Goal: Book appointment/travel/reservation

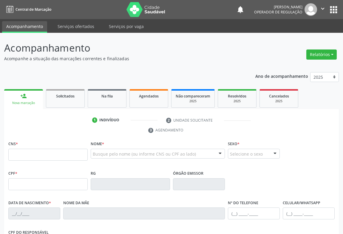
click at [47, 157] on input "text" at bounding box center [47, 155] width 79 height 12
type input "705 3094 3616 8090"
type input "03/10/1946"
type input "(74) 99819-8465"
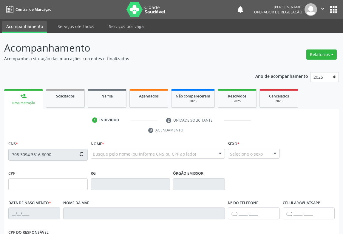
type input "149"
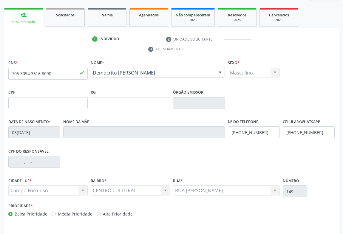
scroll to position [99, 0]
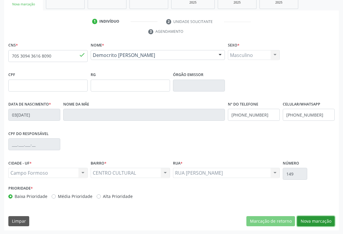
click at [310, 219] on button "Nova marcação" at bounding box center [316, 221] width 38 height 10
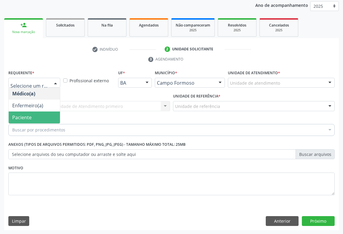
click at [26, 115] on span "Paciente" at bounding box center [21, 117] width 19 height 7
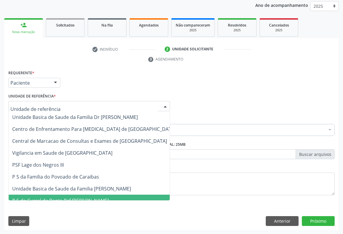
click at [43, 198] on span "P S de Curral da Ponta Psf [PERSON_NAME]" at bounding box center [60, 201] width 97 height 7
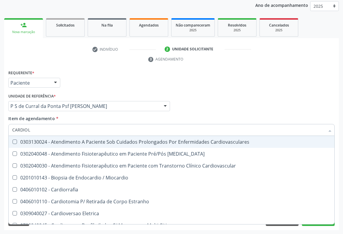
type input "CARDIOLO"
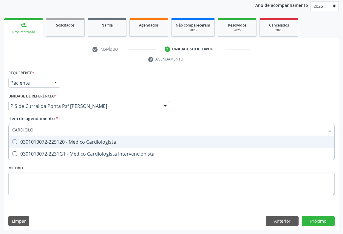
click at [48, 140] on div "0301010072-225120 - Médico Cardiologista" at bounding box center [171, 142] width 319 height 5
checkbox Cardiologista "true"
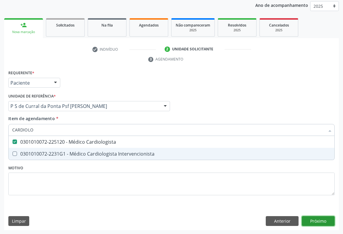
click at [312, 219] on div "Requerente * Paciente Médico(a) Enfermeiro(a) Paciente Nenhum resultado encontr…" at bounding box center [171, 150] width 335 height 162
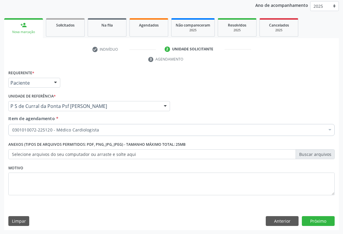
click at [319, 154] on label "Selecione arquivos do seu computador ou arraste e solte aqui" at bounding box center [171, 154] width 326 height 10
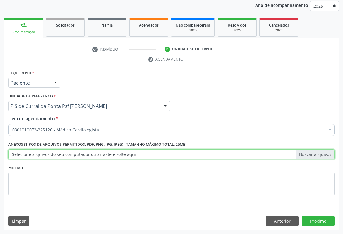
click at [319, 154] on input "Selecione arquivos do seu computador ou arraste e solte aqui" at bounding box center [171, 154] width 326 height 10
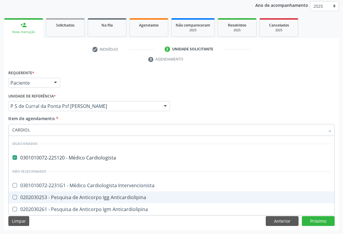
type input "CARDIOLO"
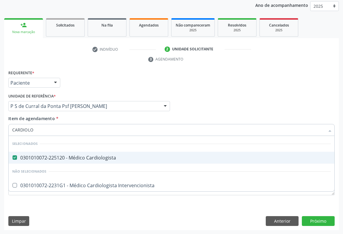
click at [80, 157] on div "0301010072-225120 - Médico Cardiologista" at bounding box center [171, 157] width 319 height 5
click at [64, 156] on div "0301010072-225120 - Médico Cardiologista" at bounding box center [171, 157] width 319 height 5
checkbox Cardiologista "true"
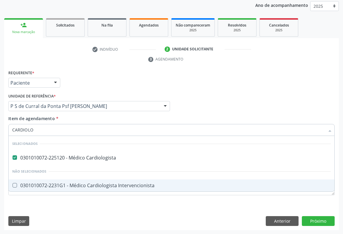
click at [73, 200] on div "Requerente * Paciente Médico(a) Enfermeiro(a) Paciente Nenhum resultado encontr…" at bounding box center [171, 136] width 326 height 135
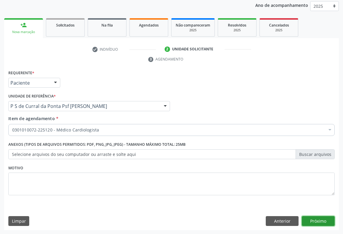
click at [311, 223] on button "Próximo" at bounding box center [318, 221] width 33 height 10
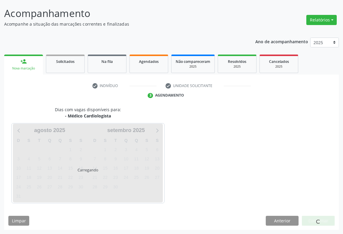
scroll to position [34, 0]
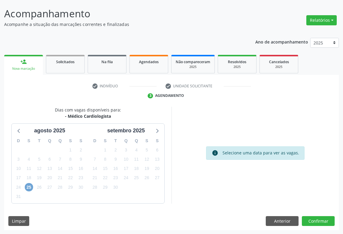
click at [28, 189] on span "25" at bounding box center [29, 187] width 8 height 8
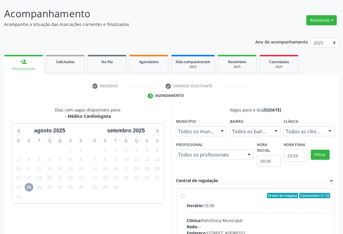
scroll to position [116, 0]
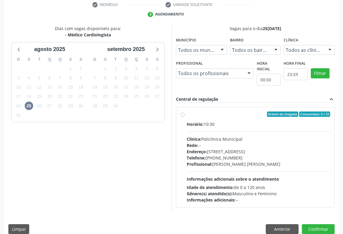
click at [259, 162] on div "Profissional: Fabio Rodrigues Damasceno Domingues" at bounding box center [259, 164] width 144 height 6
click at [185, 117] on input "Ordem de chegada Consumidos: 0 / 22 Horário: 10:30 Clínica: Policlínica Municip…" at bounding box center [183, 114] width 4 height 5
radio input "true"
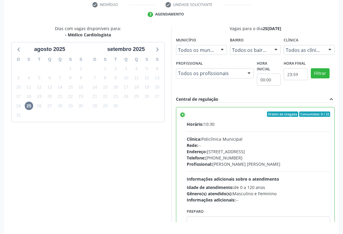
scroll to position [135, 0]
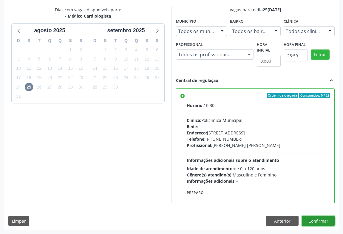
click at [319, 218] on button "Confirmar" at bounding box center [318, 221] width 33 height 10
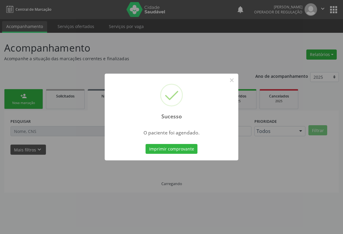
scroll to position [0, 0]
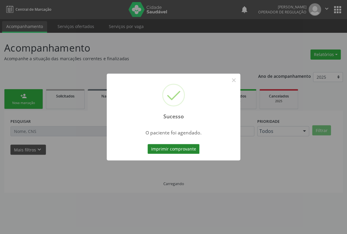
click at [177, 149] on button "Imprimir comprovante" at bounding box center [174, 149] width 52 height 10
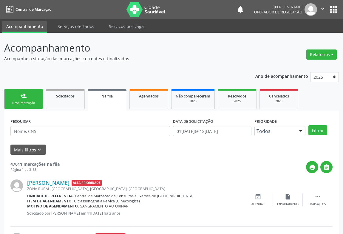
click at [24, 97] on div "person_add" at bounding box center [23, 96] width 7 height 7
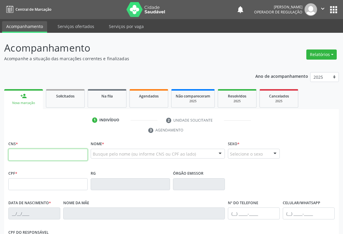
click at [24, 151] on input "text" at bounding box center [47, 155] width 79 height 12
type input "709 6056 0969 2078"
type input "0532211685"
type input "25/08/1945"
type input "619.329.575-53"
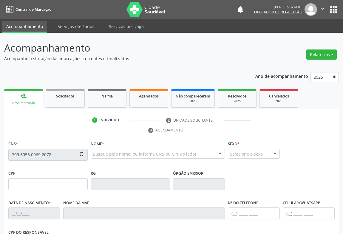
type input "SN"
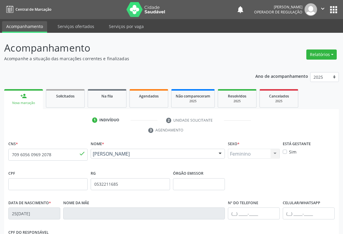
scroll to position [81, 0]
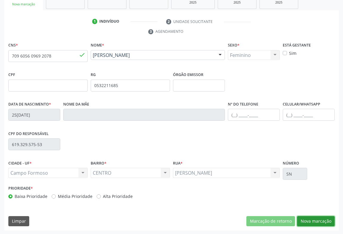
click at [310, 219] on button "Nova marcação" at bounding box center [316, 221] width 38 height 10
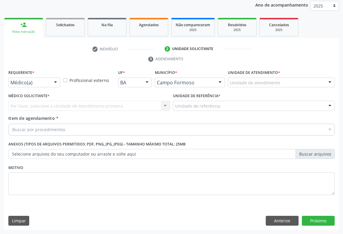
scroll to position [71, 0]
click at [49, 84] on div "Médico(a) Médico(a) Enfermeiro(a) Paciente Nenhum resultado encontrado para: " …" at bounding box center [34, 83] width 52 height 10
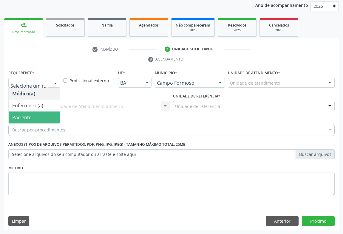
click at [33, 116] on span "Paciente" at bounding box center [34, 118] width 51 height 12
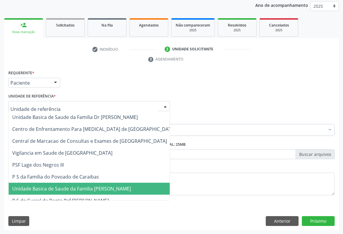
click at [47, 192] on span "Unidade Basica de Saude da Familia [PERSON_NAME]" at bounding box center [94, 189] width 171 height 12
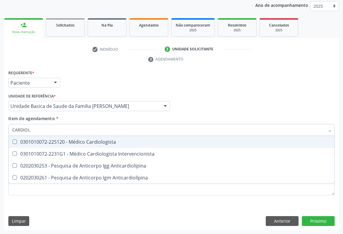
type input "CARDIOLO"
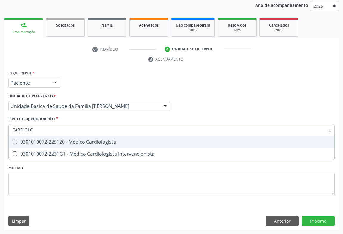
click at [53, 143] on div "0301010072-225120 - Médico Cardiologista" at bounding box center [171, 142] width 319 height 5
checkbox Cardiologista "true"
click at [316, 221] on div "Requerente * Paciente Médico(a) Enfermeiro(a) Paciente Nenhum resultado encontr…" at bounding box center [171, 150] width 335 height 162
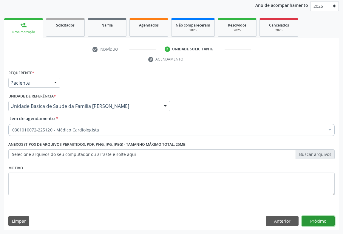
click at [323, 222] on button "Próximo" at bounding box center [318, 221] width 33 height 10
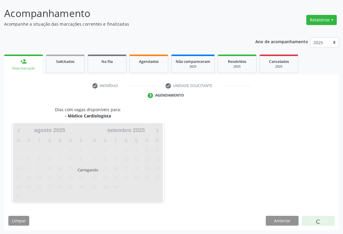
scroll to position [34, 0]
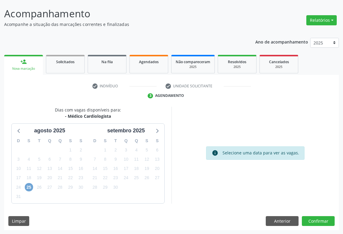
click at [30, 186] on span "25" at bounding box center [29, 187] width 8 height 8
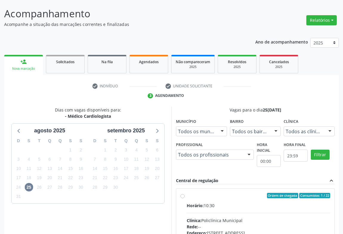
click at [185, 198] on input "Ordem de chegada Consumidos: 1 / 22 Horário: 10:30 Clínica: Policlínica Municip…" at bounding box center [183, 195] width 4 height 5
radio input "true"
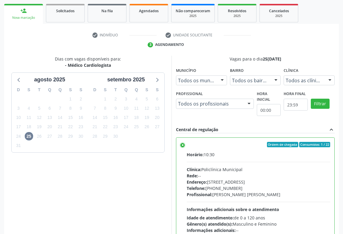
scroll to position [135, 0]
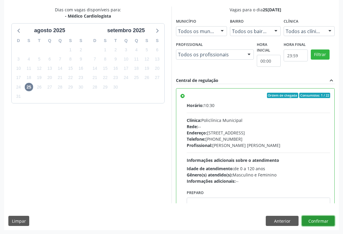
click at [311, 218] on button "Confirmar" at bounding box center [318, 221] width 33 height 10
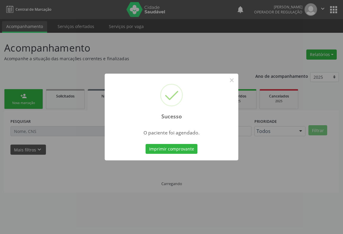
scroll to position [0, 0]
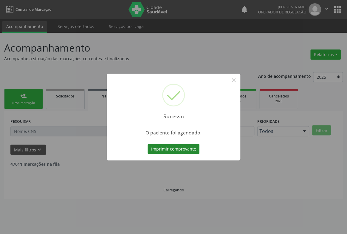
click at [176, 148] on button "Imprimir comprovante" at bounding box center [174, 149] width 52 height 10
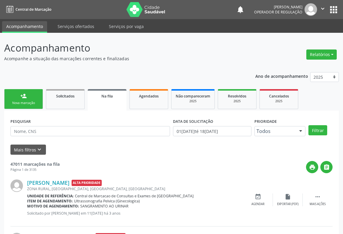
click at [25, 104] on div "Nova marcação" at bounding box center [24, 103] width 30 height 4
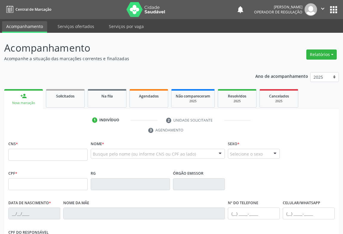
click at [4, 89] on link "person_add Nova marcação" at bounding box center [23, 99] width 39 height 20
click at [26, 154] on input "text" at bounding box center [47, 155] width 79 height 12
type input "709 6066 5257 2179"
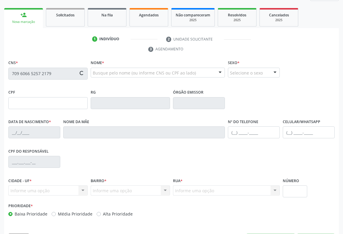
type input "0524732442"
type input "14/06/1969"
type input "(74) 99136-0176"
type input "494.641.755-91"
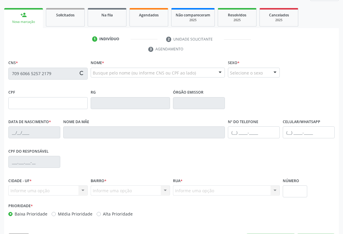
type input "20"
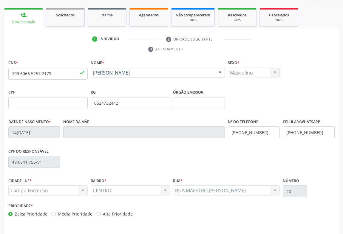
scroll to position [99, 0]
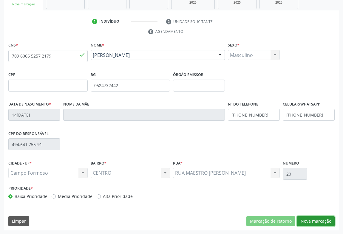
click at [310, 219] on button "Nova marcação" at bounding box center [316, 221] width 38 height 10
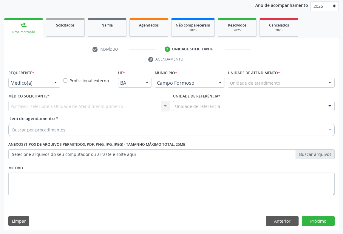
click at [51, 85] on div "Médico(a) Médico(a) Enfermeiro(a) Paciente Nenhum resultado encontrado para: " …" at bounding box center [34, 83] width 52 height 10
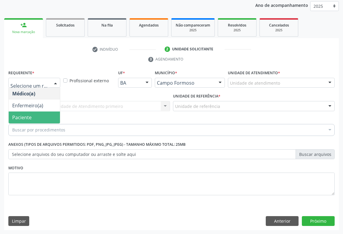
click at [24, 116] on span "Paciente" at bounding box center [21, 117] width 19 height 7
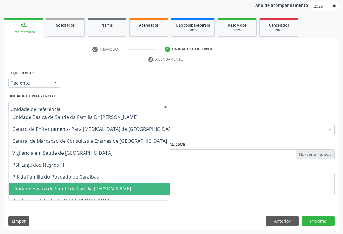
click at [54, 189] on span "Unidade Basica de Saude da Familia [PERSON_NAME]" at bounding box center [71, 189] width 119 height 7
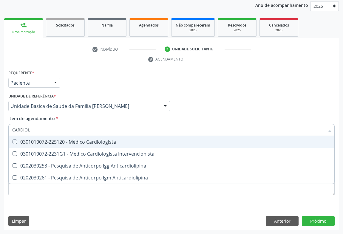
type input "CARDIOLO"
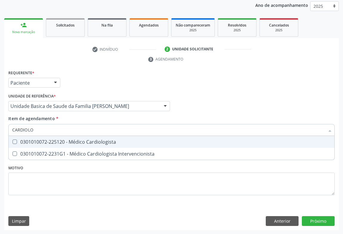
click at [51, 143] on div "0301010072-225120 - Médico Cardiologista" at bounding box center [171, 142] width 319 height 5
checkbox Cardiologista "true"
click at [315, 216] on div "Requerente * Paciente Médico(a) Enfermeiro(a) Paciente Nenhum resultado encontr…" at bounding box center [171, 150] width 335 height 162
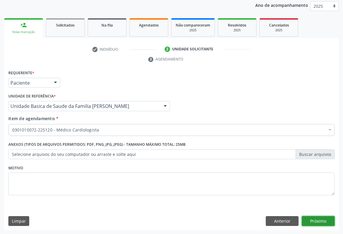
click at [313, 219] on button "Próximo" at bounding box center [318, 221] width 33 height 10
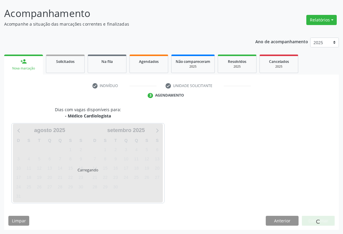
scroll to position [34, 0]
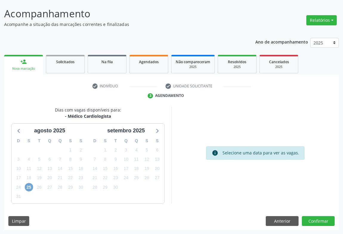
click at [30, 188] on span "25" at bounding box center [29, 187] width 8 height 8
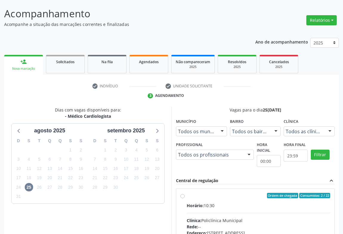
click at [185, 198] on input "Ordem de chegada Consumidos: 2 / 22 Horário: 10:30 Clínica: Policlínica Municip…" at bounding box center [183, 195] width 4 height 5
radio input "true"
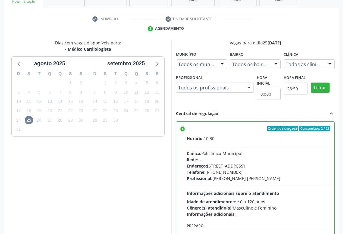
scroll to position [135, 0]
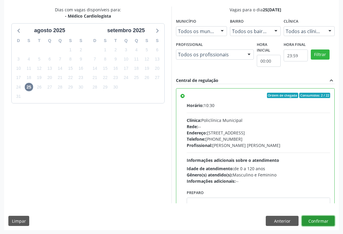
click at [313, 220] on button "Confirmar" at bounding box center [318, 221] width 33 height 10
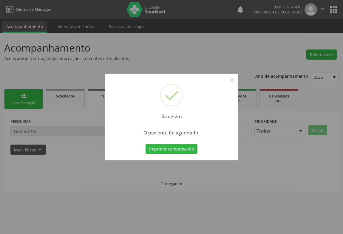
scroll to position [0, 0]
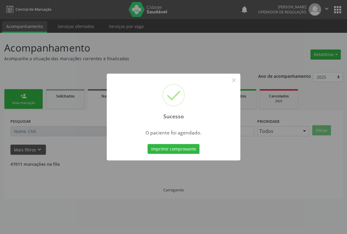
click at [158, 142] on div "Sucesso × O paciente foi agendado. Imprimir comprovante Cancel" at bounding box center [174, 117] width 134 height 87
click at [158, 147] on button "Imprimir comprovante" at bounding box center [174, 149] width 52 height 10
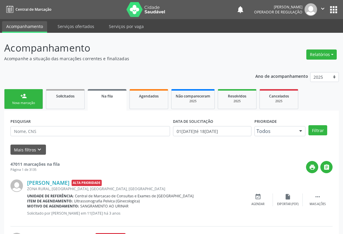
click at [27, 99] on link "person_add Nova marcação" at bounding box center [23, 99] width 39 height 20
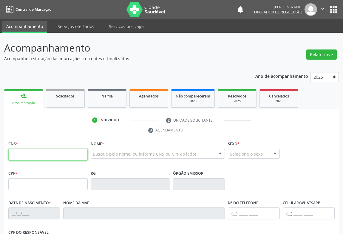
click at [33, 155] on input "text" at bounding box center [47, 155] width 79 height 12
type input "705 0024 4002 3650"
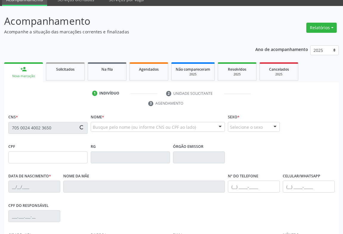
type input "196.119.308-60"
type input "1483478602"
type input "28/02/1973"
type input "(74) 99118-5646"
type input "196.119.308-60"
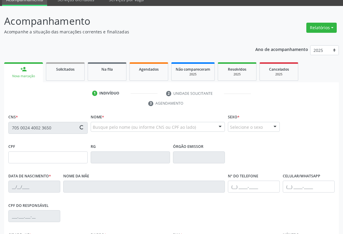
type input "51"
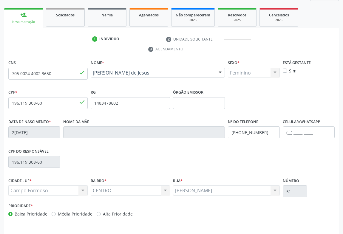
scroll to position [99, 0]
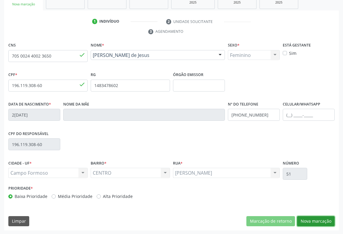
click at [316, 219] on button "Nova marcação" at bounding box center [316, 221] width 38 height 10
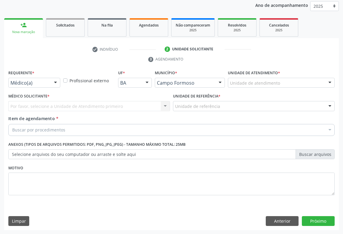
click at [50, 82] on div "Médico(a) Médico(a) Enfermeiro(a) Paciente Nenhum resultado encontrado para: " …" at bounding box center [34, 83] width 52 height 10
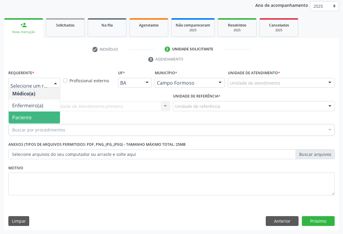
click at [30, 117] on span "Paciente" at bounding box center [21, 117] width 19 height 7
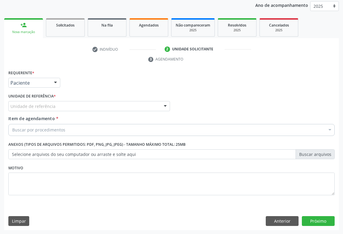
click at [50, 110] on div "Unidade de referência" at bounding box center [89, 106] width 162 height 10
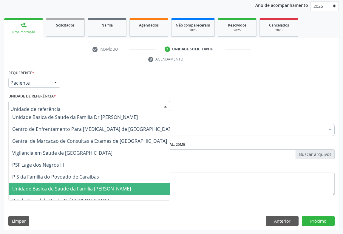
click at [82, 191] on span "Unidade Basica de Saude da Familia [PERSON_NAME]" at bounding box center [71, 189] width 119 height 7
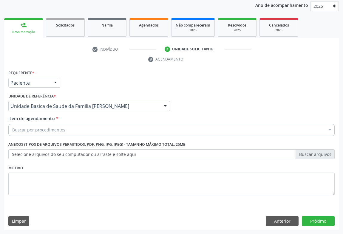
click at [81, 134] on div "Buscar por procedimentos" at bounding box center [171, 130] width 326 height 12
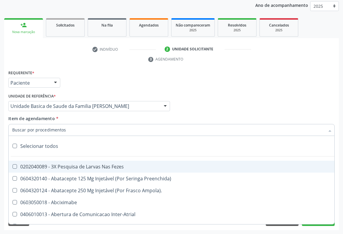
click at [58, 129] on input "Item de agendamento *" at bounding box center [168, 130] width 313 height 12
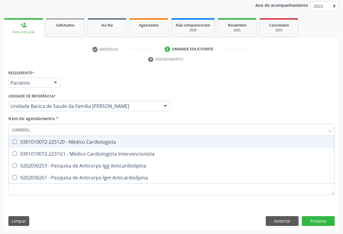
type input "CARDIOLO"
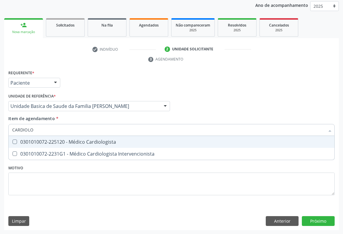
drag, startPoint x: 60, startPoint y: 139, endPoint x: 53, endPoint y: 141, distance: 6.4
click at [60, 140] on div "0301010072-225120 - Médico Cardiologista" at bounding box center [171, 142] width 319 height 5
checkbox Cardiologista "true"
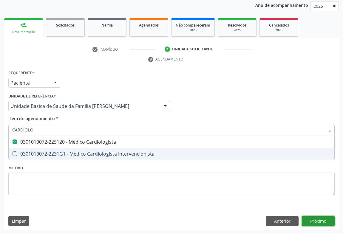
click at [318, 221] on div "Requerente * Paciente Médico(a) Enfermeiro(a) Paciente Nenhum resultado encontr…" at bounding box center [171, 150] width 335 height 162
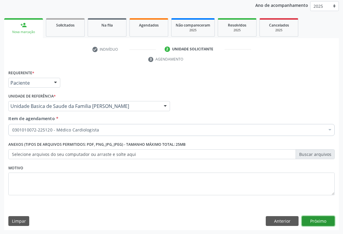
click at [323, 218] on button "Próximo" at bounding box center [318, 221] width 33 height 10
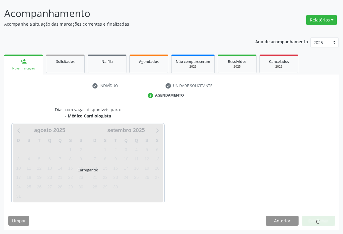
scroll to position [34, 0]
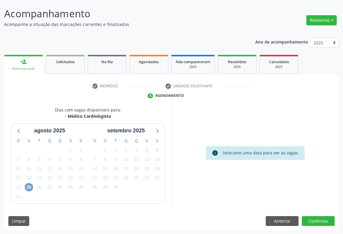
click at [30, 186] on span "25" at bounding box center [29, 187] width 8 height 8
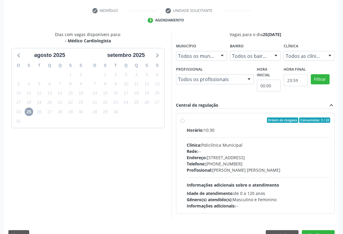
scroll to position [120, 0]
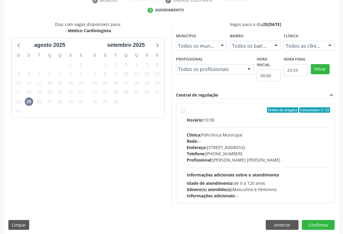
click at [253, 157] on div "Profissional: Fabio Rodrigues Damasceno Domingues" at bounding box center [259, 160] width 144 height 6
click at [185, 113] on input "Ordem de chegada Consumidos: 3 / 22 Horário: 10:30 Clínica: Policlínica Municip…" at bounding box center [183, 109] width 4 height 5
radio input "true"
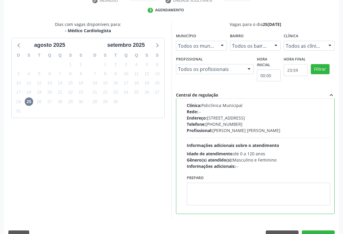
scroll to position [135, 0]
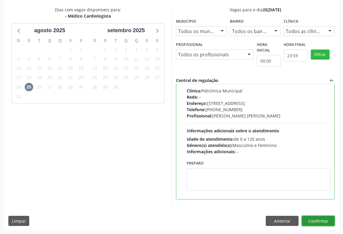
click at [316, 224] on button "Confirmar" at bounding box center [318, 221] width 33 height 10
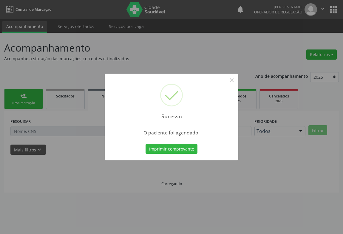
scroll to position [0, 0]
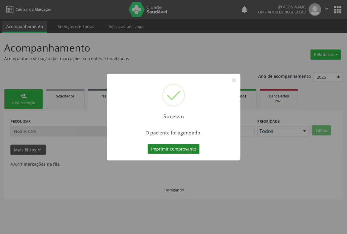
click at [191, 144] on button "Imprimir comprovante" at bounding box center [174, 149] width 52 height 10
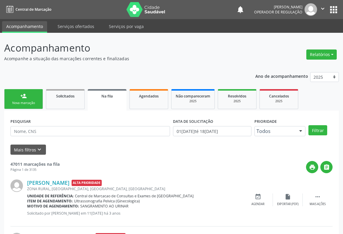
click at [28, 104] on div "Nova marcação" at bounding box center [24, 103] width 30 height 4
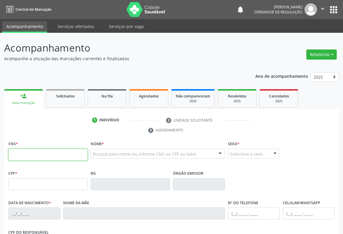
click at [34, 153] on input "text" at bounding box center [47, 155] width 79 height 12
type input "709 6036 3675 1274"
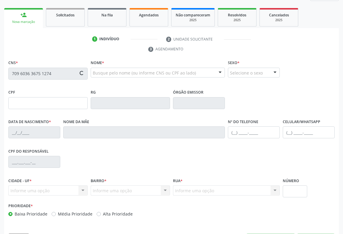
type input "22/04/1966"
type input "(74) 99114-9894"
type input "(74) 99128-8930"
type input "S/N"
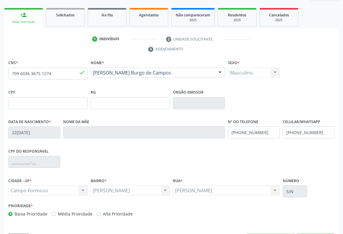
scroll to position [99, 0]
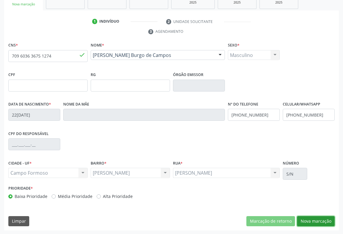
click at [306, 222] on button "Nova marcação" at bounding box center [316, 221] width 38 height 10
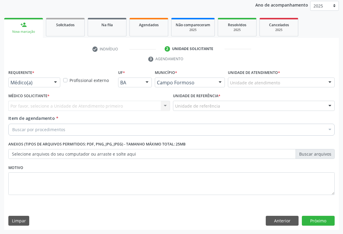
scroll to position [71, 0]
click at [50, 82] on div "Médico(a) Enfermeiro(a) Paciente Nenhum resultado encontrado para: " " Não há n…" at bounding box center [34, 83] width 52 height 10
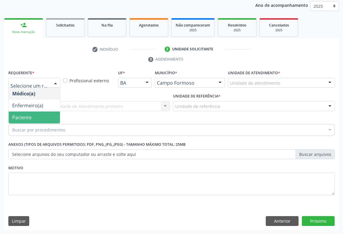
click at [25, 115] on span "Paciente" at bounding box center [21, 117] width 19 height 7
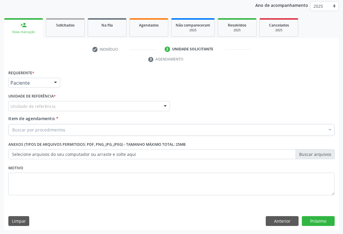
click at [54, 106] on div "Unidade de referência" at bounding box center [89, 106] width 162 height 10
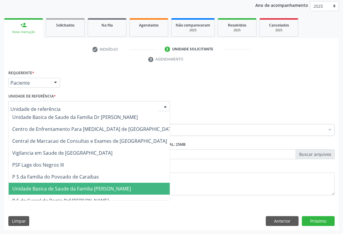
click at [64, 192] on span "Unidade Basica de Saude da Familia [PERSON_NAME]" at bounding box center [94, 189] width 171 height 12
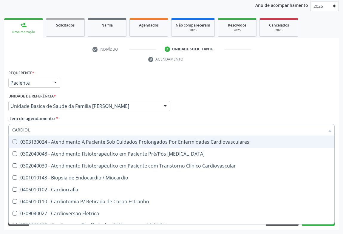
type input "CARDIOLO"
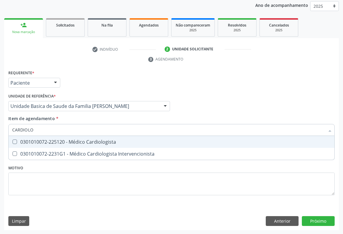
click at [82, 142] on div "0301010072-225120 - Médico Cardiologista" at bounding box center [171, 142] width 319 height 5
checkbox Cardiologista "true"
click at [322, 219] on div "Requerente * Paciente Médico(a) Enfermeiro(a) Paciente Nenhum resultado encontr…" at bounding box center [171, 150] width 335 height 162
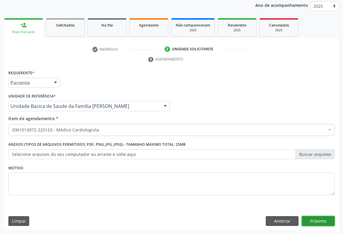
click at [324, 221] on button "Próximo" at bounding box center [318, 221] width 33 height 10
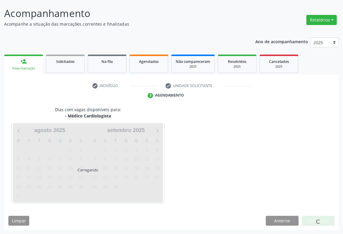
scroll to position [34, 0]
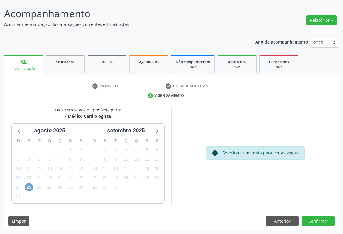
click at [29, 187] on span "25" at bounding box center [29, 187] width 8 height 8
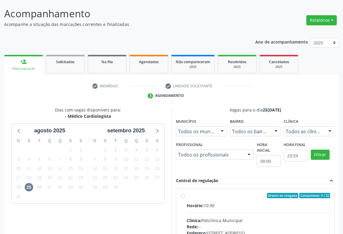
click at [185, 198] on input "Ordem de chegada Consumidos: 4 / 22 Horário: 10:30 Clínica: Policlínica Municip…" at bounding box center [183, 195] width 4 height 5
radio input "true"
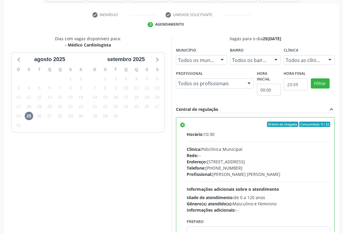
scroll to position [135, 0]
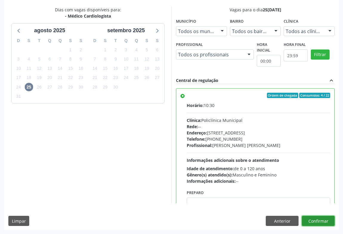
click at [316, 221] on button "Confirmar" at bounding box center [318, 221] width 33 height 10
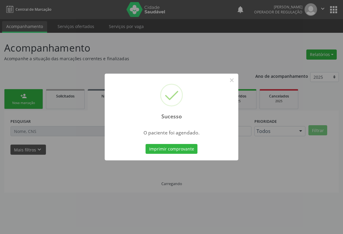
scroll to position [0, 0]
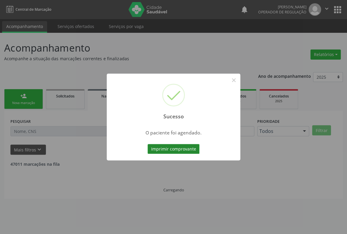
click at [177, 148] on button "Imprimir comprovante" at bounding box center [174, 149] width 52 height 10
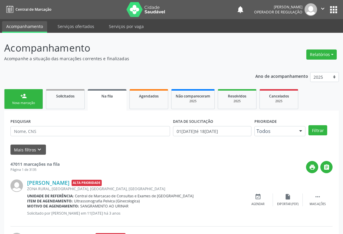
click at [30, 104] on div "Nova marcação" at bounding box center [24, 103] width 30 height 4
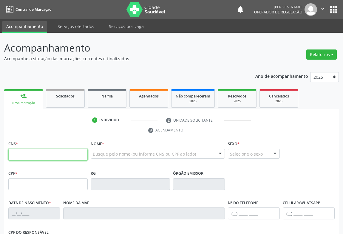
click at [33, 154] on input "text" at bounding box center [47, 155] width 79 height 12
type input "702 8011 1996 7264"
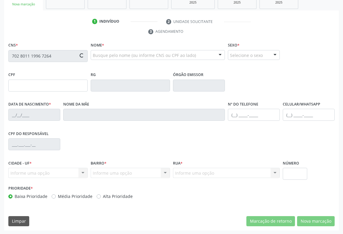
type input "0819965600"
type input "17/05/1977"
type input "912.456.645-49"
type input "S/N"
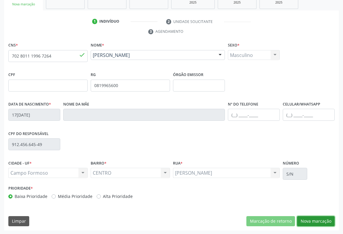
click at [316, 221] on button "Nova marcação" at bounding box center [316, 221] width 38 height 10
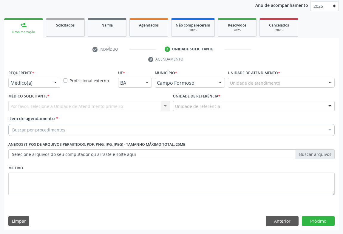
click at [28, 87] on div "Médico(a)" at bounding box center [34, 83] width 52 height 10
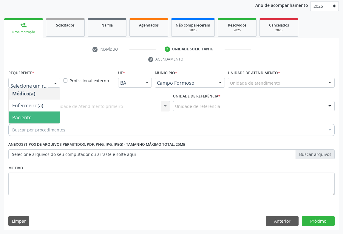
click at [31, 117] on span "Paciente" at bounding box center [34, 118] width 51 height 12
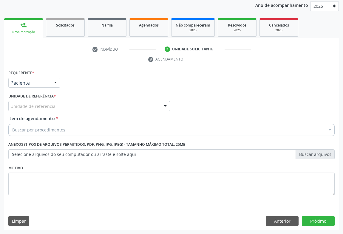
click at [41, 111] on div "Unidade de referência * Unidade de referência Unidade Basica de Saude da Famili…" at bounding box center [89, 103] width 165 height 23
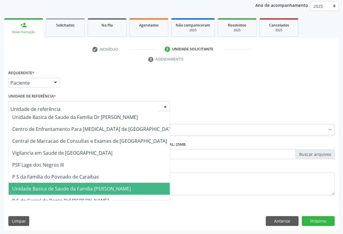
drag, startPoint x: 50, startPoint y: 189, endPoint x: 50, endPoint y: 186, distance: 3.0
click at [50, 189] on span "Unidade Basica de Saude da Familia [PERSON_NAME]" at bounding box center [71, 189] width 119 height 7
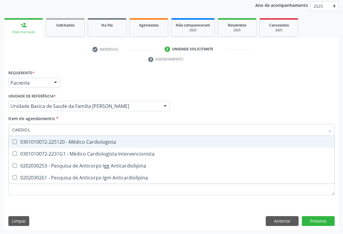
type input "CARDIOLO"
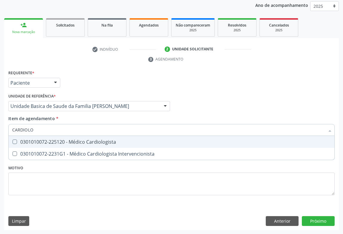
click at [63, 142] on div "0301010072-225120 - Médico Cardiologista" at bounding box center [171, 142] width 319 height 5
checkbox Cardiologista "true"
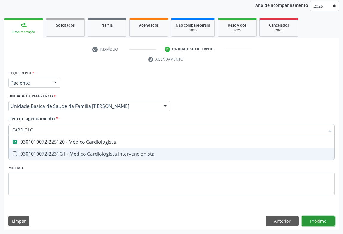
click at [323, 218] on div "Requerente * Paciente Médico(a) Enfermeiro(a) Paciente Nenhum resultado encontr…" at bounding box center [171, 150] width 335 height 162
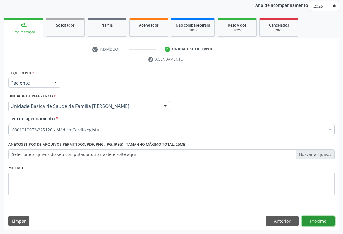
click at [316, 219] on button "Próximo" at bounding box center [318, 221] width 33 height 10
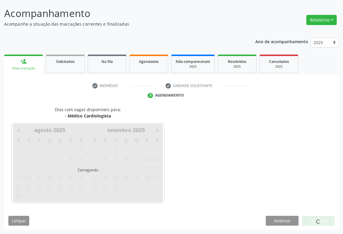
scroll to position [34, 0]
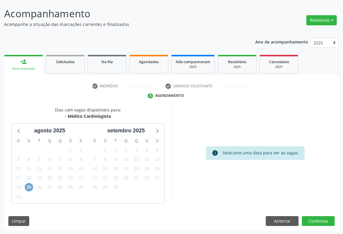
click at [30, 188] on span "25" at bounding box center [29, 187] width 8 height 8
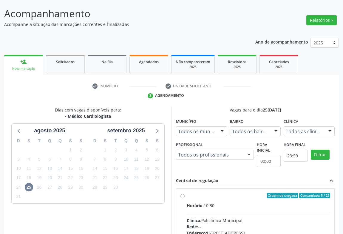
click at [185, 198] on input "Ordem de chegada Consumidos: 5 / 22 Horário: 10:30 Clínica: Policlínica Municip…" at bounding box center [183, 195] width 4 height 5
radio input "true"
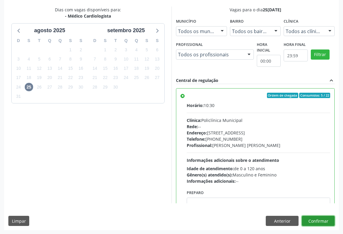
click at [313, 221] on button "Confirmar" at bounding box center [318, 221] width 33 height 10
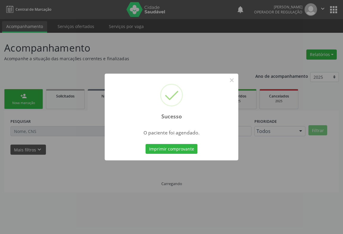
scroll to position [0, 0]
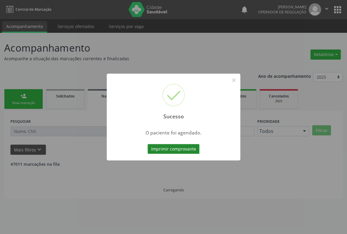
click at [186, 147] on button "Imprimir comprovante" at bounding box center [174, 149] width 52 height 10
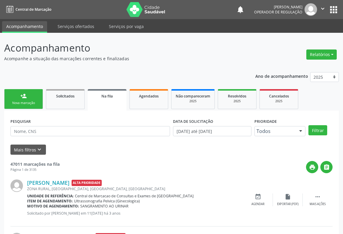
click at [21, 95] on div "person_add" at bounding box center [23, 96] width 7 height 7
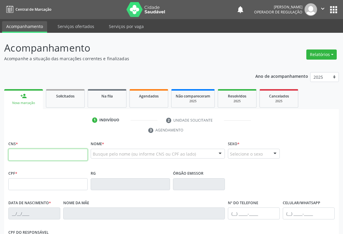
click at [30, 153] on input "text" at bounding box center [47, 155] width 79 height 12
type input "708 2076 0862 0445"
type input "20/05/1954"
type input "(64) 98151-1081"
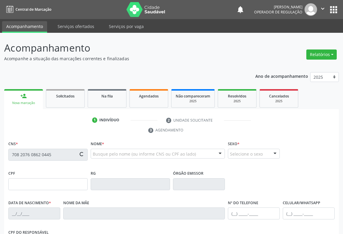
type input "S/N"
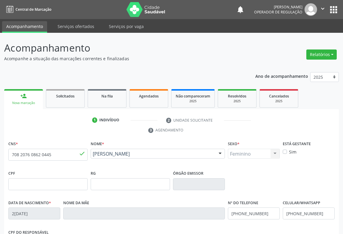
scroll to position [99, 0]
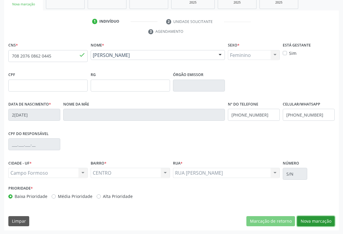
click at [323, 220] on button "Nova marcação" at bounding box center [316, 221] width 38 height 10
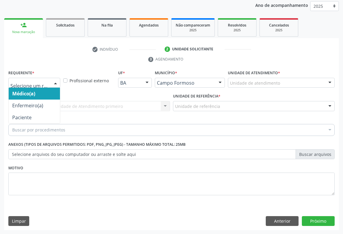
drag, startPoint x: 50, startPoint y: 83, endPoint x: 18, endPoint y: 98, distance: 36.0
click at [50, 83] on div "Médico(a) Enfermeiro(a) Paciente Nenhum resultado encontrado para: " " Não há n…" at bounding box center [34, 83] width 52 height 10
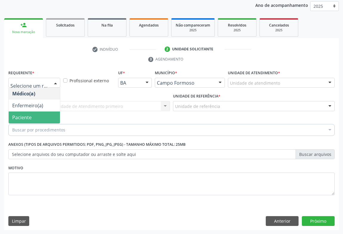
click at [19, 114] on span "Paciente" at bounding box center [21, 117] width 19 height 7
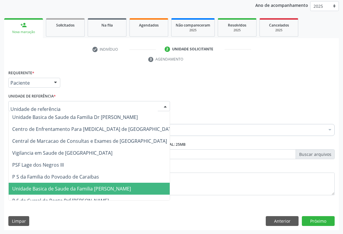
click at [55, 188] on span "Unidade Basica de Saude da Familia [PERSON_NAME]" at bounding box center [71, 189] width 119 height 7
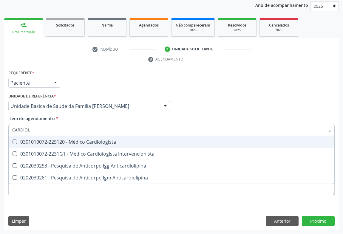
type input "CARDIOLO"
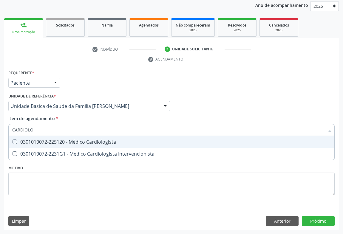
drag, startPoint x: 53, startPoint y: 140, endPoint x: 44, endPoint y: 140, distance: 9.0
click at [52, 140] on div "0301010072-225120 - Médico Cardiologista" at bounding box center [171, 142] width 319 height 5
checkbox Cardiologista "true"
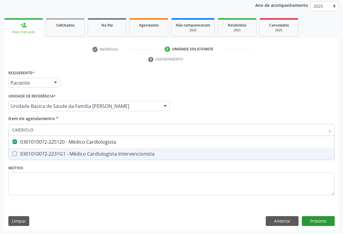
type input "CARDIOLO"
click at [314, 220] on div "Requerente * Paciente Médico(a) Enfermeiro(a) Paciente Nenhum resultado encontr…" at bounding box center [171, 150] width 335 height 162
checkbox Intervencionista "true"
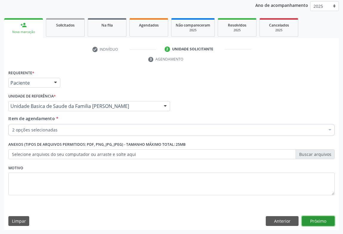
click at [318, 221] on button "Próximo" at bounding box center [318, 221] width 33 height 10
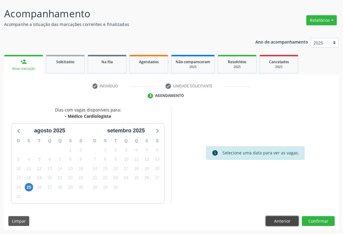
click at [286, 222] on button "Anterior" at bounding box center [282, 221] width 33 height 10
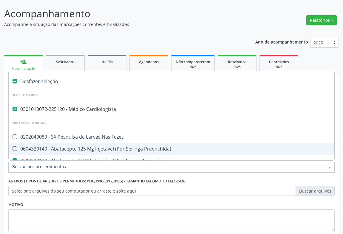
click at [203, 181] on div "Anexos (Tipos de arquivos permitidos: PDF, PNG, JPG, JPEG) - Tamanho máximo tot…" at bounding box center [171, 186] width 326 height 19
checkbox Ampola\)\ "false"
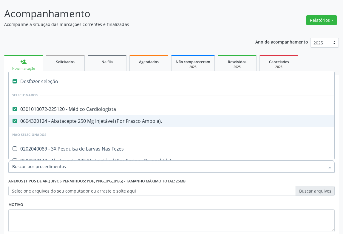
click at [132, 120] on div "0604320124 - Abatacepte 250 Mg Injetável (Por Frasco Ampola)." at bounding box center [244, 121] width 465 height 5
checkbox Ampola\)\ "false"
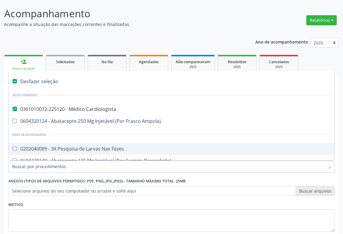
scroll to position [71, 0]
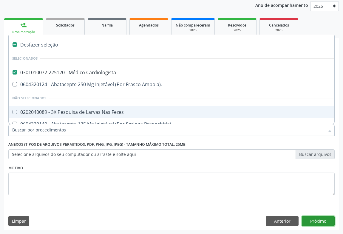
click at [316, 223] on button "Próximo" at bounding box center [318, 221] width 33 height 10
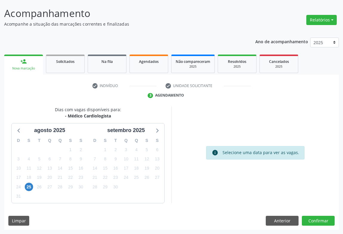
scroll to position [34, 0]
click at [26, 183] on div "25" at bounding box center [29, 187] width 8 height 9
click at [27, 185] on span "25" at bounding box center [29, 187] width 8 height 8
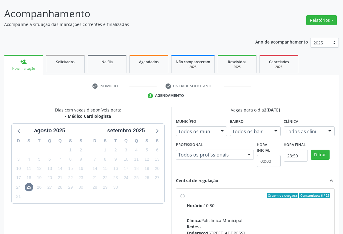
click at [223, 213] on hr at bounding box center [259, 213] width 144 height 0
click at [185, 198] on input "Ordem de chegada Consumidos: 6 / 22 Horário: 10:30 Clínica: Policlínica Municip…" at bounding box center [183, 195] width 4 height 5
radio input "true"
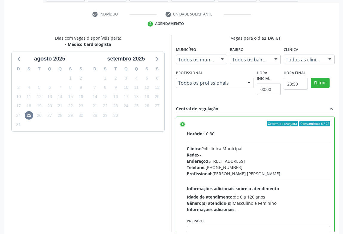
scroll to position [135, 0]
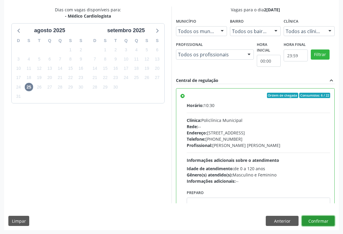
click at [315, 218] on button "Confirmar" at bounding box center [318, 221] width 33 height 10
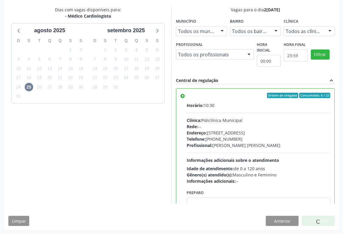
scroll to position [0, 0]
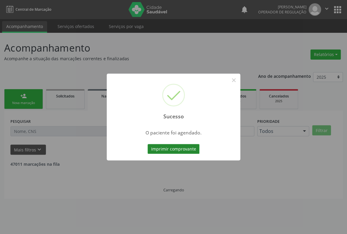
click at [172, 146] on button "Imprimir comprovante" at bounding box center [174, 149] width 52 height 10
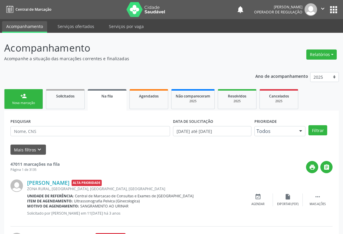
click at [26, 103] on div "Nova marcação" at bounding box center [24, 103] width 30 height 4
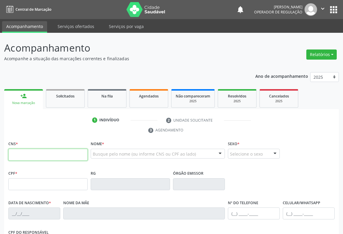
click at [33, 152] on input "text" at bounding box center [47, 155] width 79 height 12
type input "702 6077 7770 1342"
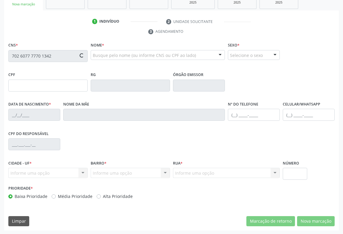
type input "56788921"
type input "28/09/1981"
type input "(74) 99129-7458"
type input "(74) 99143-9270"
type input "011.940.795-71"
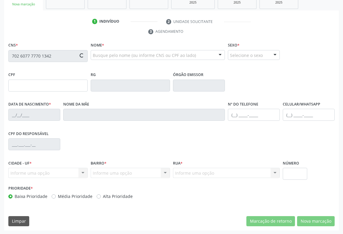
type input "111"
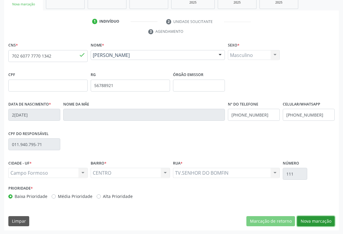
click at [321, 220] on button "Nova marcação" at bounding box center [316, 221] width 38 height 10
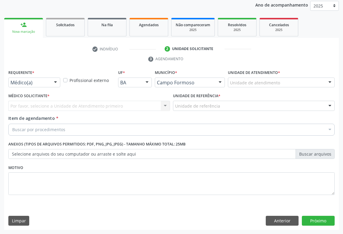
scroll to position [71, 0]
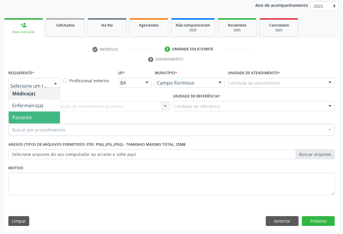
click at [30, 116] on span "Paciente" at bounding box center [21, 117] width 19 height 7
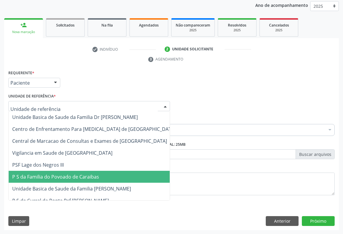
click at [51, 179] on span "P S da Familia do Povoado de Caraibas" at bounding box center [55, 177] width 87 height 7
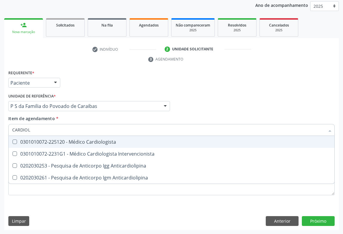
type input "CARDIOLO"
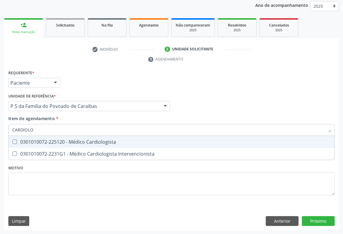
drag, startPoint x: 60, startPoint y: 140, endPoint x: 43, endPoint y: 140, distance: 16.7
click at [59, 140] on div "0301010072-225120 - Médico Cardiologista" at bounding box center [171, 142] width 319 height 5
checkbox Cardiologista "true"
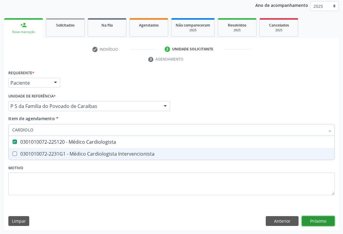
click at [322, 223] on div "Requerente * Paciente Médico(a) Enfermeiro(a) Paciente Nenhum resultado encontr…" at bounding box center [171, 150] width 335 height 162
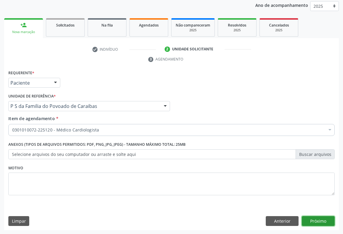
click at [316, 223] on button "Próximo" at bounding box center [318, 221] width 33 height 10
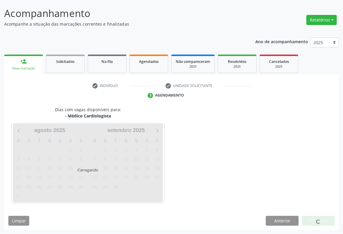
scroll to position [34, 0]
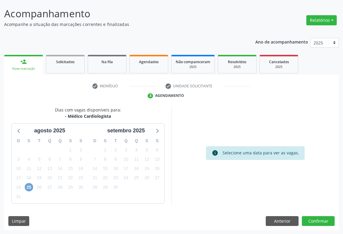
click at [27, 187] on span "25" at bounding box center [29, 187] width 8 height 8
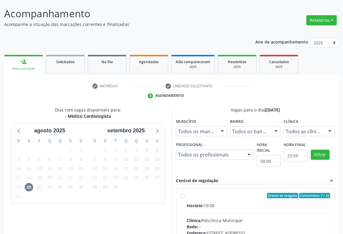
click at [185, 198] on input "Ordem de chegada Consumidos: 7 / 22 Horário: 10:30 Clínica: Policlínica Municip…" at bounding box center [183, 195] width 4 height 5
radio input "true"
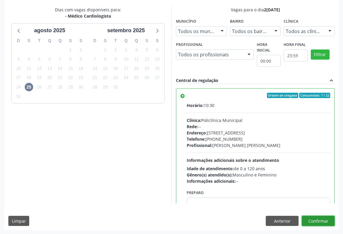
click at [323, 223] on button "Confirmar" at bounding box center [318, 221] width 33 height 10
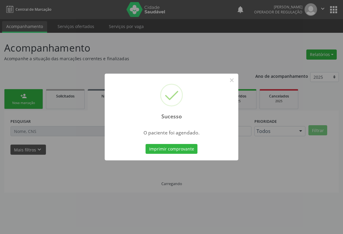
scroll to position [0, 0]
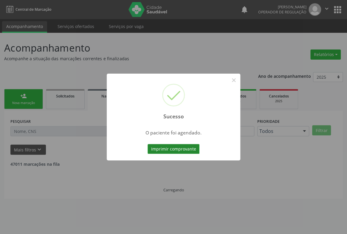
click at [161, 151] on button "Imprimir comprovante" at bounding box center [174, 149] width 52 height 10
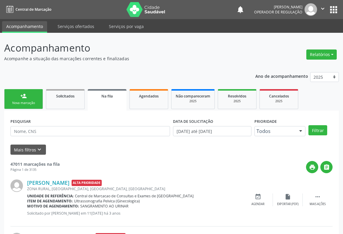
click at [21, 98] on div "person_add" at bounding box center [23, 96] width 7 height 7
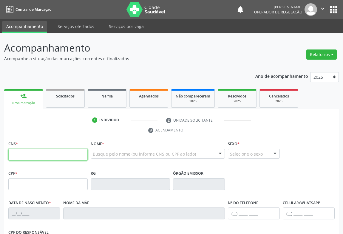
click at [27, 152] on input "text" at bounding box center [47, 155] width 79 height 12
type input "700 7079 5325 1777"
type input "0551164859"
type input "08/09/1969"
type input "Alice de Oliveira Souza"
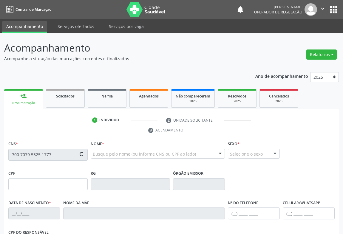
type input "(74) 98849-7223"
type input "528.316.125-00"
type input "S/N"
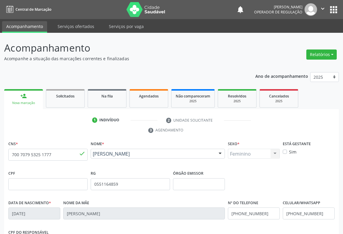
scroll to position [99, 0]
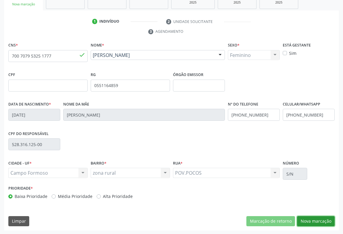
click at [310, 218] on button "Nova marcação" at bounding box center [316, 221] width 38 height 10
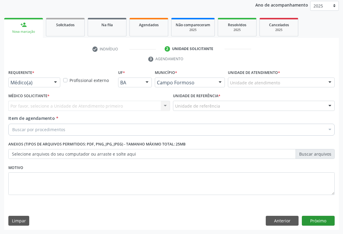
scroll to position [71, 0]
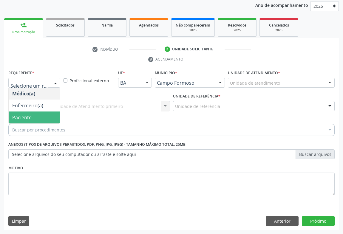
click at [22, 115] on span "Paciente" at bounding box center [21, 117] width 19 height 7
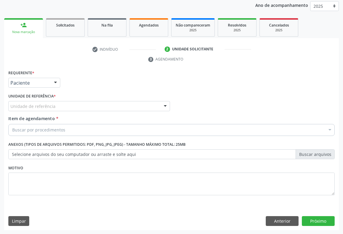
click at [65, 106] on div "Unidade de referência" at bounding box center [89, 106] width 162 height 10
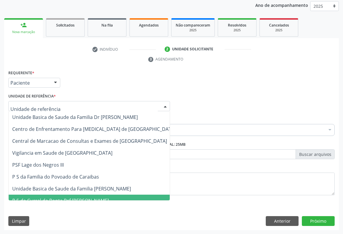
click at [69, 195] on span "P S de Curral da Ponta Psf [PERSON_NAME]" at bounding box center [94, 201] width 171 height 12
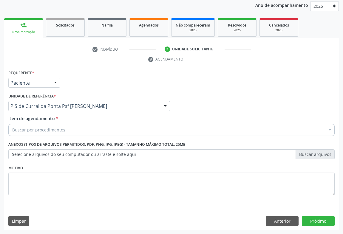
click at [68, 133] on div "Buscar por procedimentos" at bounding box center [171, 130] width 326 height 12
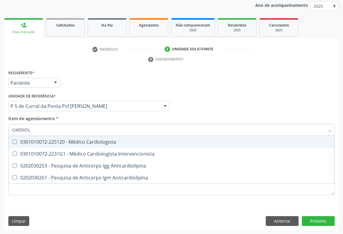
type input "CARDIOLO"
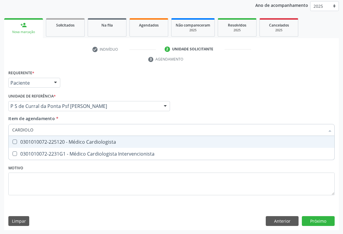
click at [68, 133] on input "CARDIOLO" at bounding box center [168, 130] width 313 height 12
click at [68, 140] on div "0301010072-225120 - Médico Cardiologista" at bounding box center [171, 142] width 319 height 5
checkbox Cardiologista "true"
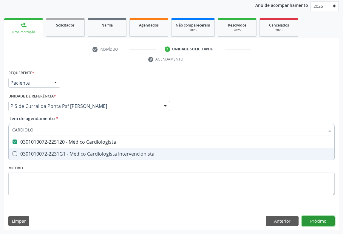
click at [319, 222] on div "Requerente * Paciente Médico(a) Enfermeiro(a) Paciente Nenhum resultado encontr…" at bounding box center [171, 150] width 335 height 162
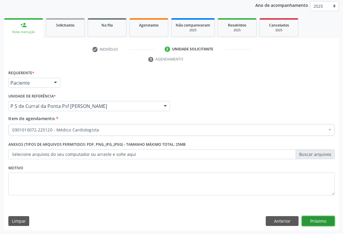
click at [315, 220] on button "Próximo" at bounding box center [318, 221] width 33 height 10
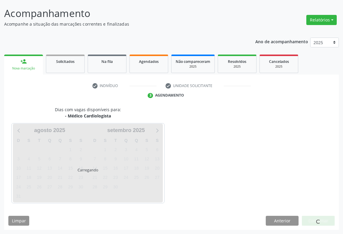
scroll to position [34, 0]
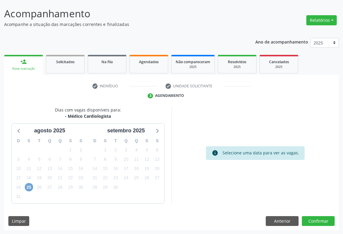
click at [27, 188] on span "25" at bounding box center [29, 187] width 8 height 8
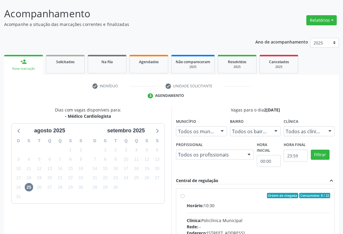
click at [215, 204] on div "Horário: 10:30" at bounding box center [259, 206] width 144 height 6
click at [185, 198] on input "Ordem de chegada Consumidos: 8 / 22 Horário: 10:30 Clínica: Policlínica Municip…" at bounding box center [183, 195] width 4 height 5
radio input "true"
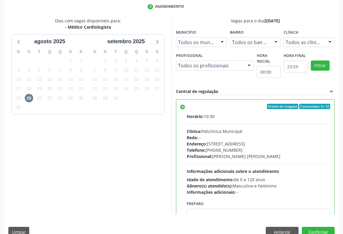
scroll to position [135, 0]
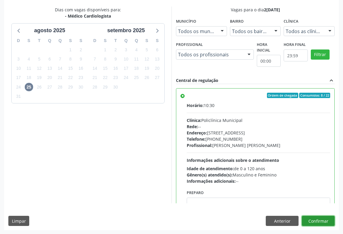
click at [316, 222] on button "Confirmar" at bounding box center [318, 221] width 33 height 10
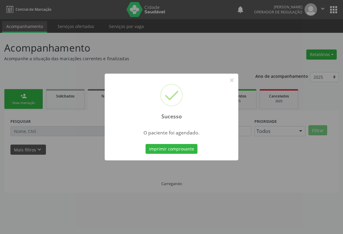
scroll to position [0, 0]
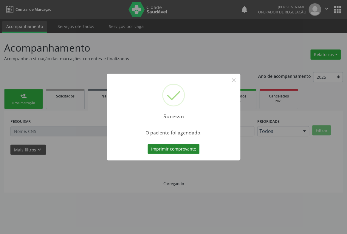
click at [176, 146] on button "Imprimir comprovante" at bounding box center [174, 149] width 52 height 10
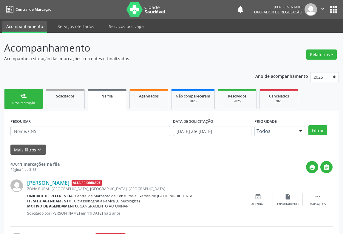
click at [33, 101] on div "Nova marcação" at bounding box center [24, 103] width 30 height 4
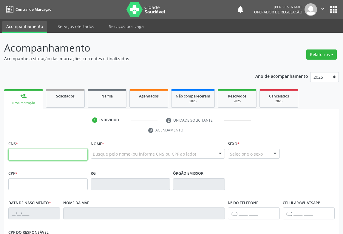
click at [26, 154] on input "text" at bounding box center [47, 155] width 79 height 12
type input "703 0048 0305 9178"
type input "30805496930"
type input "11/09/2020"
type input "(74) 98824-2586"
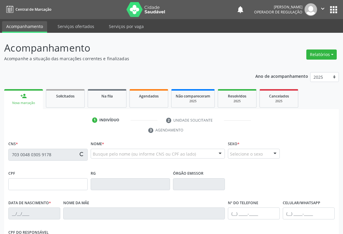
type input "(74) 98824-2586"
type input "121.446.985-03"
type input "S/N"
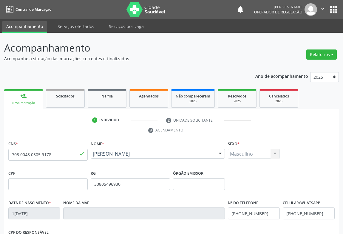
scroll to position [99, 0]
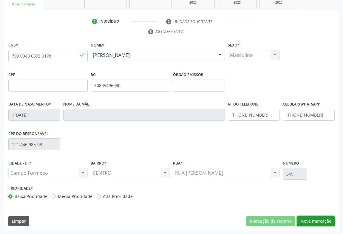
click at [309, 220] on button "Nova marcação" at bounding box center [316, 221] width 38 height 10
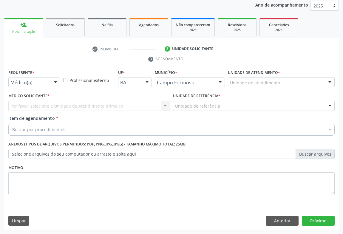
scroll to position [71, 0]
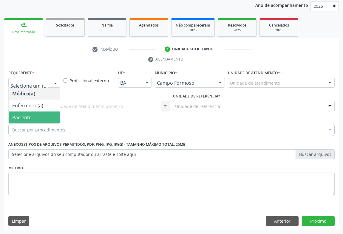
click at [24, 116] on span "Paciente" at bounding box center [21, 117] width 19 height 7
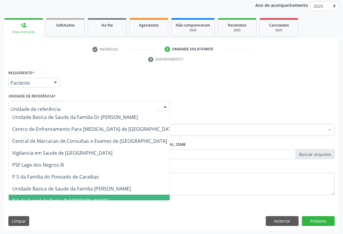
click at [55, 196] on span "P S de Curral da Ponta Psf [PERSON_NAME]" at bounding box center [94, 201] width 171 height 12
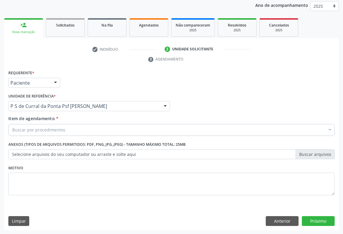
click at [42, 134] on div "Buscar por procedimentos" at bounding box center [171, 130] width 326 height 12
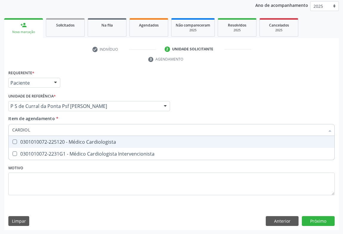
type input "CARDIOLO"
click at [47, 141] on div "0301010072-225120 - Médico Cardiologista" at bounding box center [171, 142] width 319 height 5
checkbox Cardiologista "true"
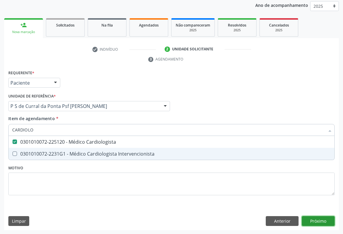
click at [311, 219] on div "Requerente * Paciente Médico(a) Enfermeiro(a) Paciente Nenhum resultado encontr…" at bounding box center [171, 150] width 335 height 162
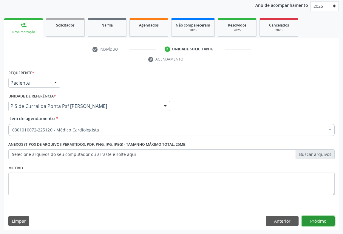
click at [323, 223] on button "Próximo" at bounding box center [318, 221] width 33 height 10
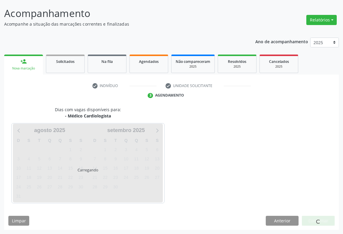
scroll to position [34, 0]
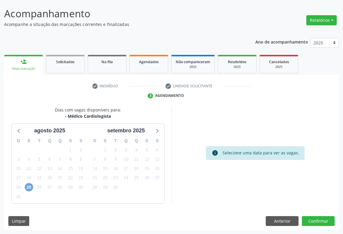
click at [30, 186] on span "25" at bounding box center [29, 187] width 8 height 8
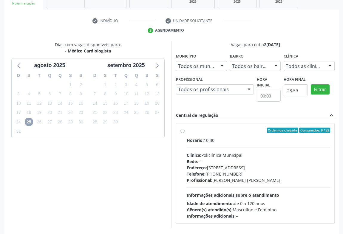
scroll to position [124, 0]
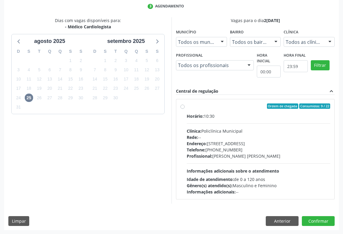
click at [228, 152] on div "Telefone: [PHONE_NUMBER]" at bounding box center [259, 150] width 144 height 6
click at [185, 109] on input "Ordem de chegada Consumidos: 9 / 22 Horário: 10:30 Clínica: Policlínica Municip…" at bounding box center [183, 106] width 4 height 5
radio input "true"
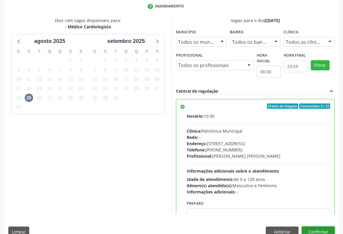
click at [309, 229] on button "Confirmar" at bounding box center [318, 232] width 33 height 10
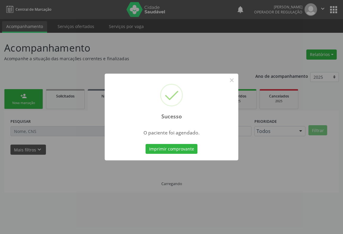
scroll to position [0, 0]
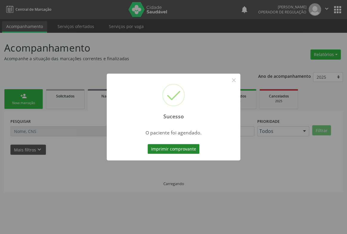
click at [171, 151] on button "Imprimir comprovante" at bounding box center [174, 149] width 52 height 10
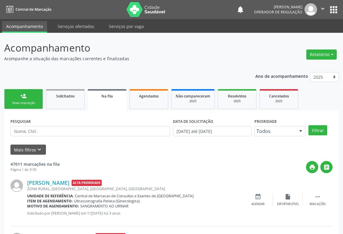
click at [24, 105] on div "Nova marcação" at bounding box center [24, 103] width 30 height 4
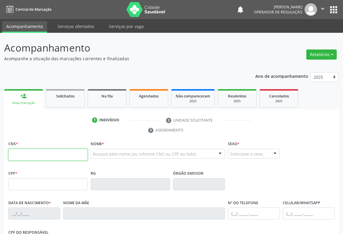
click at [33, 157] on input "text" at bounding box center [47, 155] width 79 height 12
type input "708 1065 0878 5337"
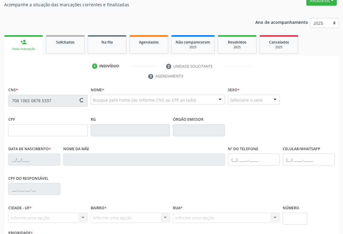
scroll to position [99, 0]
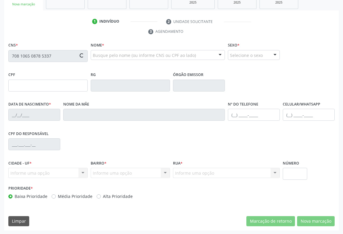
type input "106.281.855-53"
type input "0365308323"
type input "10/08/1961"
type input "(74) 8836-9056"
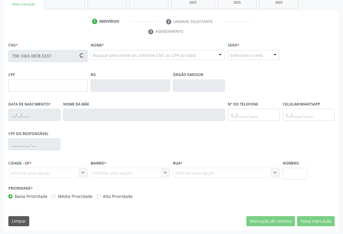
type input "460.238.105-78"
type input "S/N"
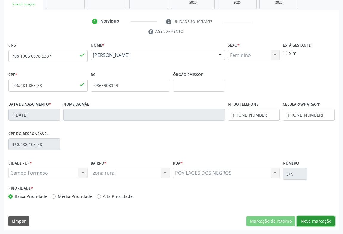
click at [314, 223] on button "Nova marcação" at bounding box center [316, 221] width 38 height 10
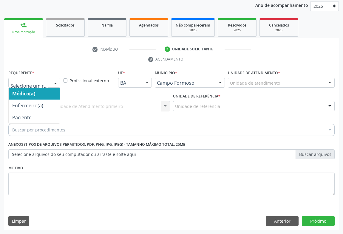
click at [49, 85] on div at bounding box center [34, 83] width 52 height 10
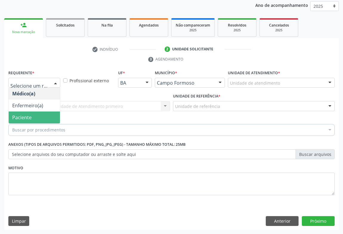
click at [28, 117] on span "Paciente" at bounding box center [21, 117] width 19 height 7
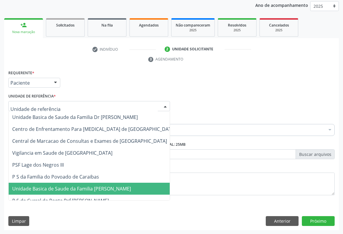
click at [54, 190] on span "Unidade Basica de Saude da Familia [PERSON_NAME]" at bounding box center [71, 189] width 119 height 7
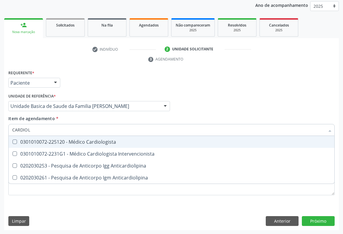
type input "CARDIOLO"
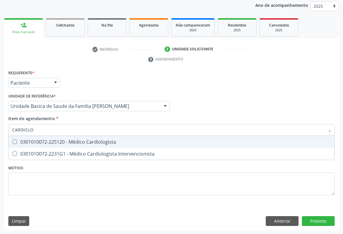
click at [48, 141] on div "0301010072-225120 - Médico Cardiologista" at bounding box center [171, 142] width 319 height 5
checkbox Cardiologista "true"
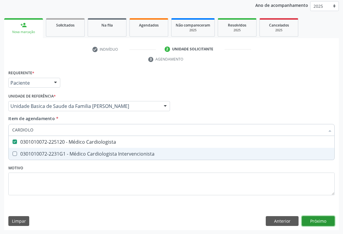
click at [311, 224] on button "Próximo" at bounding box center [318, 221] width 33 height 10
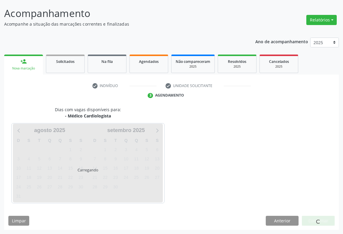
scroll to position [34, 0]
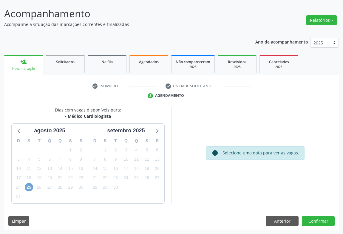
click at [29, 186] on span "25" at bounding box center [29, 187] width 8 height 8
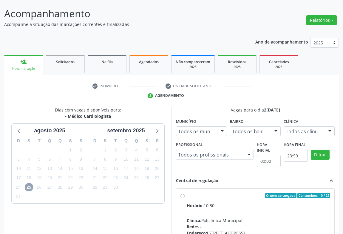
scroll to position [116, 0]
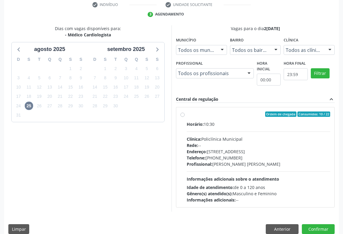
click at [252, 145] on div "Rede: --" at bounding box center [259, 145] width 144 height 6
click at [185, 117] on input "Ordem de chegada Consumidos: 10 / 22 Horário: 10:30 Clínica: Policlínica Munici…" at bounding box center [183, 114] width 4 height 5
radio input "true"
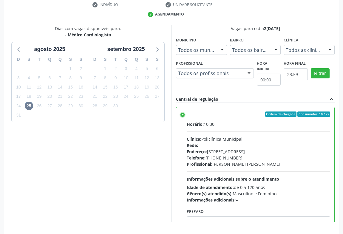
scroll to position [135, 0]
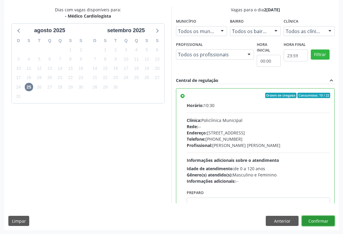
click at [316, 222] on button "Confirmar" at bounding box center [318, 221] width 33 height 10
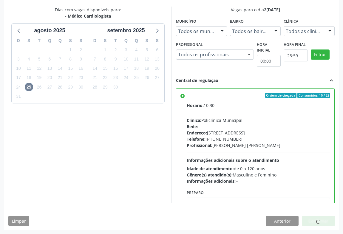
scroll to position [0, 0]
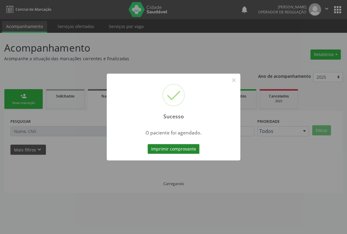
click at [182, 151] on button "Imprimir comprovante" at bounding box center [174, 149] width 52 height 10
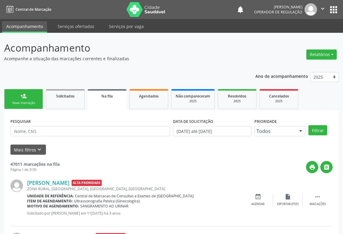
click at [24, 101] on div "Nova marcação" at bounding box center [24, 103] width 30 height 4
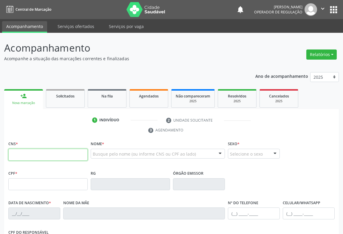
click at [24, 153] on input "text" at bounding box center [47, 155] width 79 height 12
type input "709 6046 2649 4776"
type input "1307805884"
type input "06/09/1955"
type input "(74) 99198-3975"
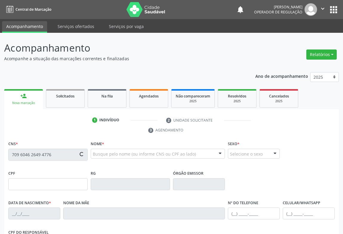
type input "(74) 99198-3975"
type input "044.385.755-59"
type input "S/N"
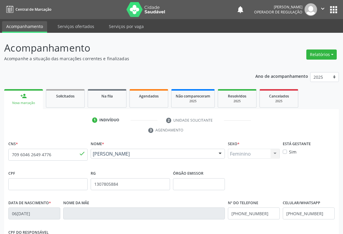
scroll to position [99, 0]
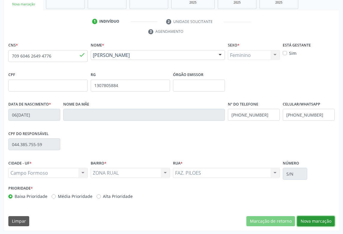
click at [322, 222] on button "Nova marcação" at bounding box center [316, 221] width 38 height 10
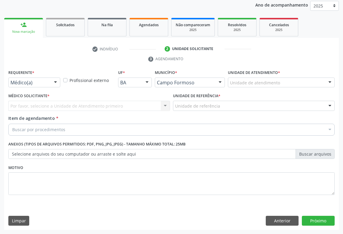
scroll to position [71, 0]
click at [53, 81] on div at bounding box center [55, 83] width 9 height 10
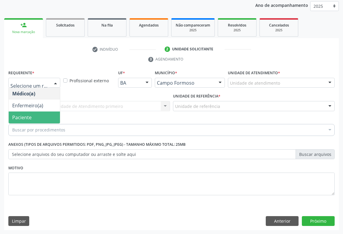
click at [34, 115] on span "Paciente" at bounding box center [34, 118] width 51 height 12
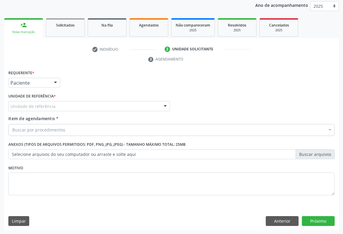
click at [68, 105] on div "Unidade de referência" at bounding box center [89, 106] width 162 height 10
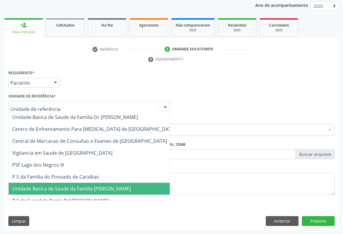
click at [66, 183] on span "Unidade Basica de Saude da Familia [PERSON_NAME]" at bounding box center [94, 189] width 171 height 12
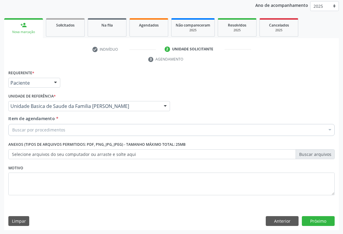
click at [67, 130] on div "Buscar por procedimentos" at bounding box center [171, 130] width 326 height 12
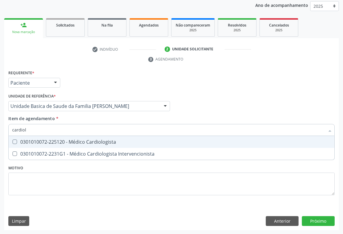
type input "cardiolo"
drag, startPoint x: 93, startPoint y: 144, endPoint x: 0, endPoint y: 137, distance: 93.7
click at [93, 144] on div "0301010072-225120 - Médico Cardiologista" at bounding box center [171, 142] width 319 height 5
checkbox Cardiologista "true"
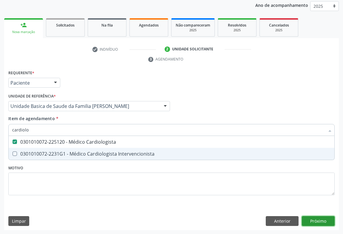
click at [325, 223] on div "Requerente * Paciente Médico(a) Enfermeiro(a) Paciente Nenhum resultado encontr…" at bounding box center [171, 150] width 335 height 162
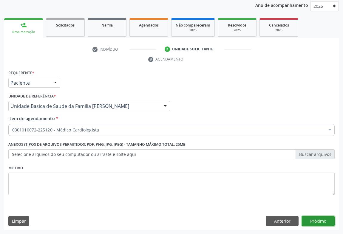
click at [318, 222] on button "Próximo" at bounding box center [318, 221] width 33 height 10
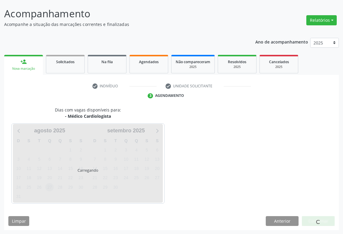
scroll to position [34, 0]
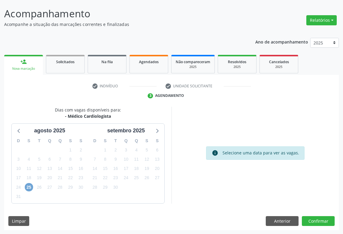
click at [29, 187] on span "25" at bounding box center [29, 187] width 8 height 8
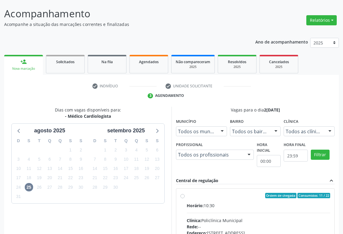
click at [185, 198] on input "Ordem de chegada Consumidos: 11 / 22 Horário: 10:30 Clínica: Policlínica Munici…" at bounding box center [183, 195] width 4 height 5
radio input "true"
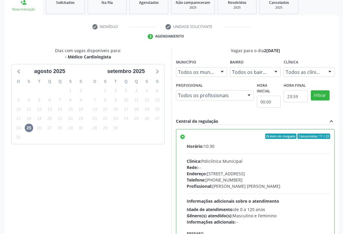
scroll to position [135, 0]
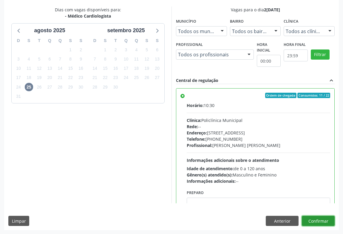
click at [319, 222] on button "Confirmar" at bounding box center [318, 221] width 33 height 10
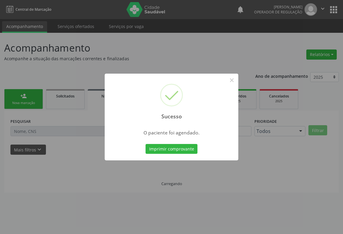
scroll to position [0, 0]
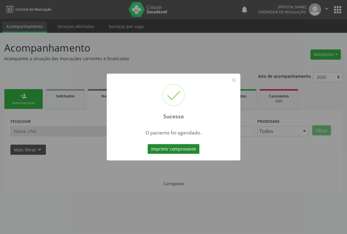
click at [181, 151] on button "Imprimir comprovante" at bounding box center [174, 149] width 52 height 10
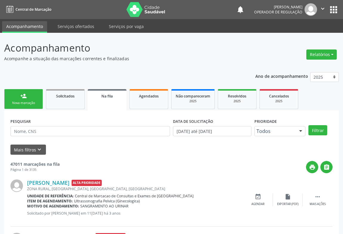
click at [20, 96] on div "person_add" at bounding box center [23, 96] width 7 height 7
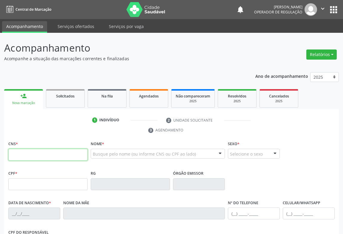
click at [28, 152] on input "text" at bounding box center [47, 155] width 79 height 12
type input "708 4077 6778 6265"
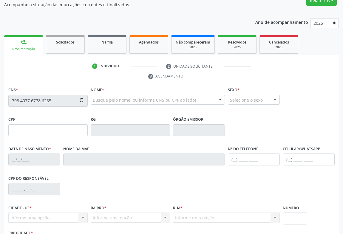
scroll to position [99, 0]
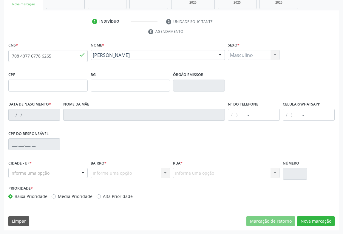
type input "2[DATE]"
type input "S/N"
click at [310, 217] on button "Nova marcação" at bounding box center [316, 221] width 38 height 10
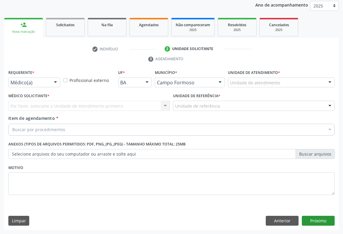
scroll to position [71, 0]
click at [57, 81] on div at bounding box center [55, 83] width 9 height 10
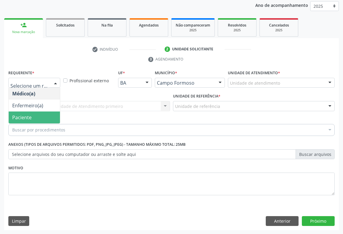
drag, startPoint x: 33, startPoint y: 117, endPoint x: 48, endPoint y: 110, distance: 16.9
click at [33, 118] on span "Paciente" at bounding box center [34, 118] width 51 height 12
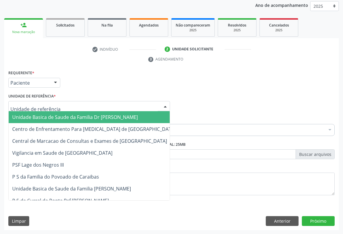
click at [59, 107] on div at bounding box center [89, 106] width 162 height 10
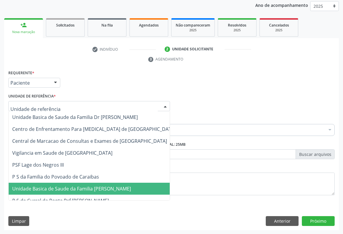
click at [69, 189] on span "Unidade Basica de Saude da Familia [PERSON_NAME]" at bounding box center [71, 189] width 119 height 7
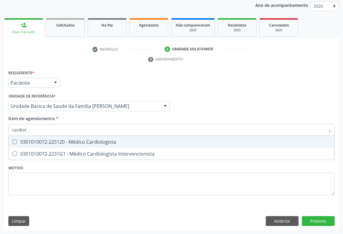
type input "cardiolo"
click at [64, 140] on div "0301010072-225120 - Médico Cardiologista" at bounding box center [171, 142] width 319 height 5
checkbox Cardiologista "true"
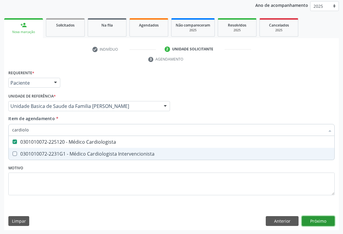
click at [320, 221] on div "Requerente * Paciente Médico(a) Enfermeiro(a) Paciente Nenhum resultado encontr…" at bounding box center [171, 150] width 335 height 162
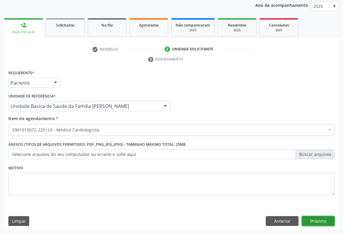
click at [324, 220] on button "Próximo" at bounding box center [318, 221] width 33 height 10
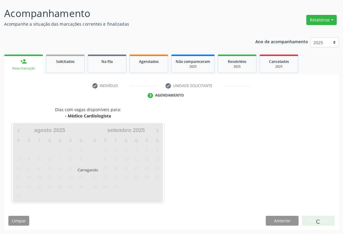
scroll to position [34, 0]
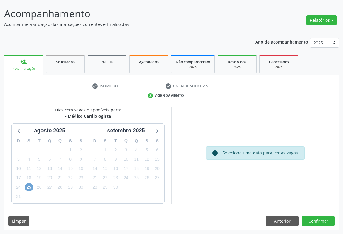
click at [29, 190] on span "25" at bounding box center [29, 187] width 8 height 8
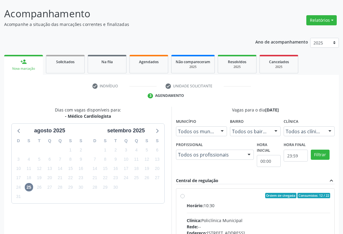
click at [185, 198] on input "Ordem de chegada Consumidos: 12 / 22 Horário: 10:30 Clínica: Policlínica Munici…" at bounding box center [183, 195] width 4 height 5
radio input "true"
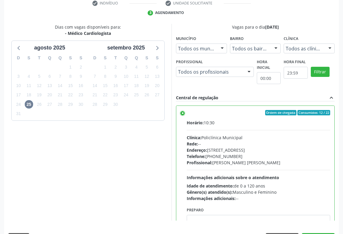
scroll to position [135, 0]
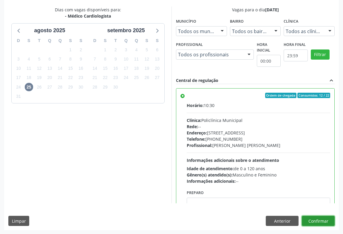
click at [312, 220] on button "Confirmar" at bounding box center [318, 221] width 33 height 10
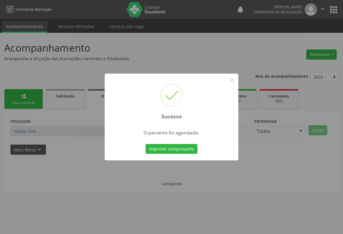
scroll to position [0, 0]
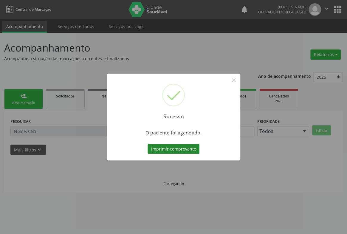
click at [172, 149] on button "Imprimir comprovante" at bounding box center [174, 149] width 52 height 10
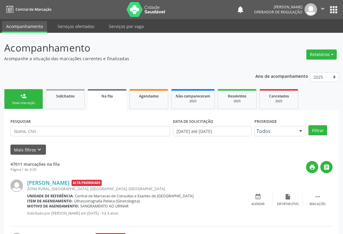
click at [31, 100] on link "person_add Nova marcação" at bounding box center [23, 99] width 39 height 20
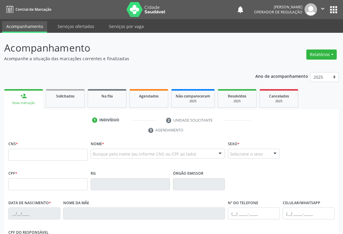
click at [25, 134] on ul "1 Indivíduo 2 Unidade solicitante 3 Agendamento" at bounding box center [171, 125] width 335 height 20
click at [25, 155] on input "text" at bounding box center [47, 155] width 79 height 12
type input "708 5050 9666 1380"
type input "0516173901"
type input "0[DATE]"
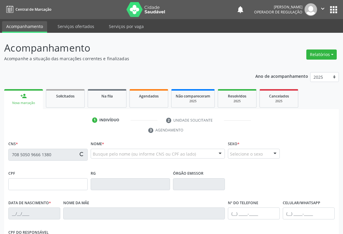
type input "[PHONE_NUMBER]"
type input "496.195.275-34"
type input "S/N"
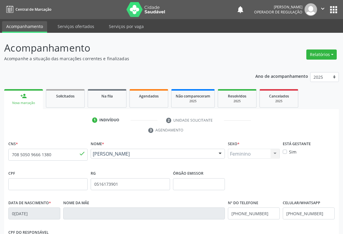
scroll to position [99, 0]
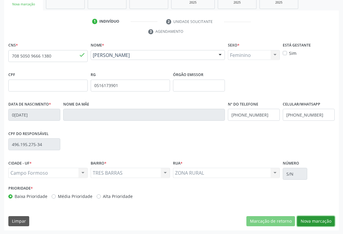
click at [319, 223] on button "Nova marcação" at bounding box center [316, 221] width 38 height 10
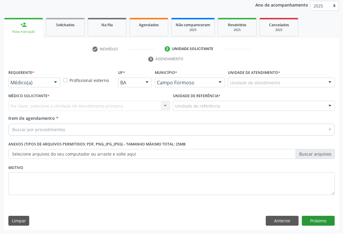
scroll to position [71, 0]
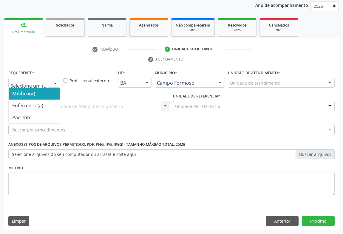
click at [52, 82] on div at bounding box center [55, 83] width 9 height 10
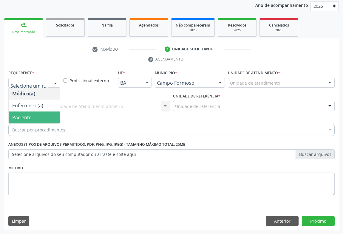
click at [36, 116] on span "Paciente" at bounding box center [34, 118] width 51 height 12
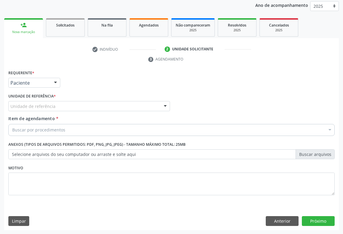
click at [63, 106] on div "Unidade de referência" at bounding box center [89, 106] width 162 height 10
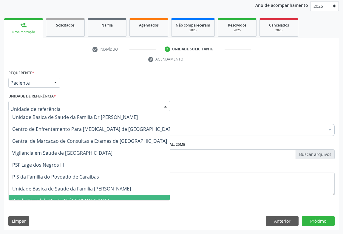
click at [65, 195] on span "P S de Curral da Ponta Psf [PERSON_NAME]" at bounding box center [94, 201] width 171 height 12
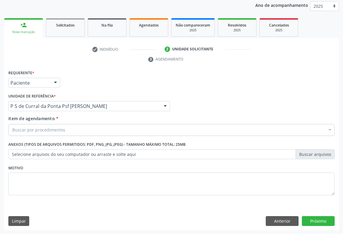
click at [68, 133] on div "Buscar por procedimentos" at bounding box center [171, 130] width 326 height 12
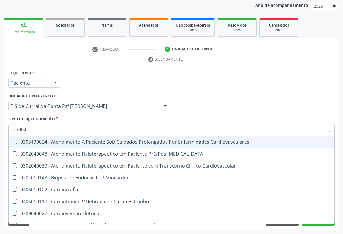
type input "cardiolo"
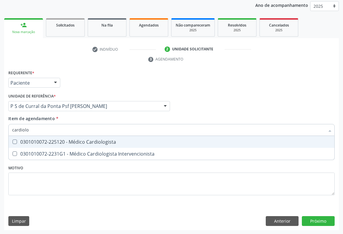
click at [73, 142] on div "0301010072-225120 - Médico Cardiologista" at bounding box center [171, 142] width 319 height 5
checkbox Cardiologista "true"
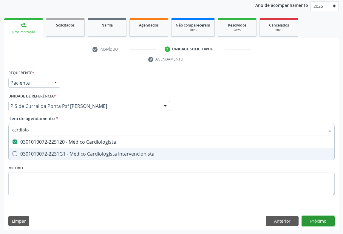
click at [316, 221] on div "Requerente * Paciente Médico(a) Enfermeiro(a) Paciente Nenhum resultado encontr…" at bounding box center [171, 150] width 335 height 162
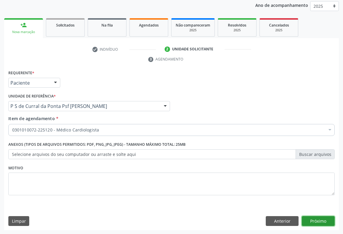
click at [309, 218] on button "Próximo" at bounding box center [318, 221] width 33 height 10
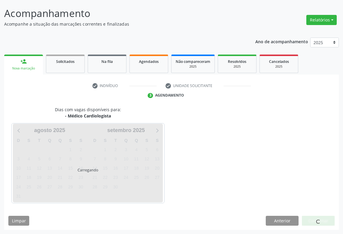
scroll to position [34, 0]
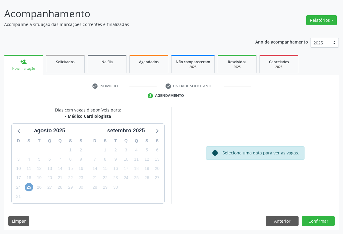
click at [28, 188] on span "25" at bounding box center [29, 187] width 8 height 8
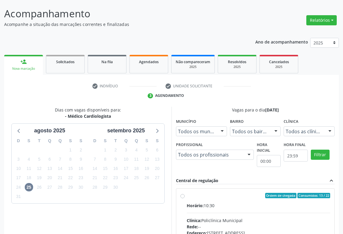
click at [227, 206] on div "Horário: 10:30" at bounding box center [259, 206] width 144 height 6
click at [185, 198] on input "Ordem de chegada Consumidos: 13 / 22 Horário: 10:30 Clínica: Policlínica Munici…" at bounding box center [183, 195] width 4 height 5
radio input "true"
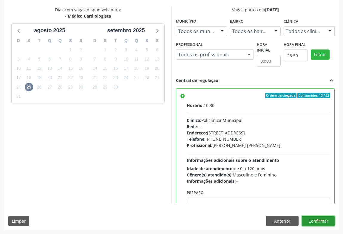
click at [321, 225] on button "Confirmar" at bounding box center [318, 221] width 33 height 10
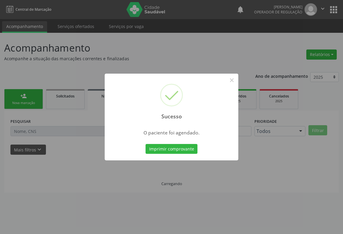
scroll to position [0, 0]
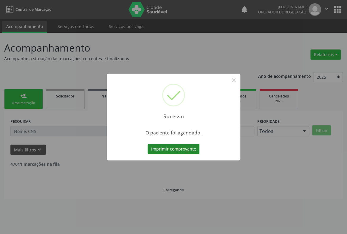
click at [179, 149] on button "Imprimir comprovante" at bounding box center [174, 149] width 52 height 10
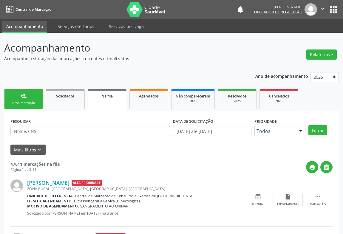
click at [30, 98] on link "person_add Nova marcação" at bounding box center [23, 99] width 39 height 20
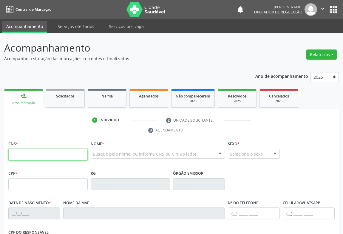
click at [28, 152] on input "text" at bounding box center [47, 155] width 79 height 12
type input "707 6042 9130 7396"
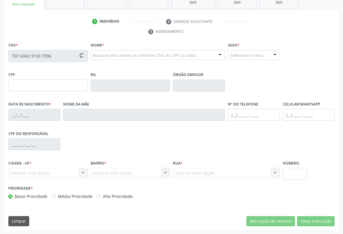
type input "[DATE]"
type input "[PERSON_NAME][DEMOGRAPHIC_DATA]"
type input "[PHONE_NUMBER]"
type input "S/N"
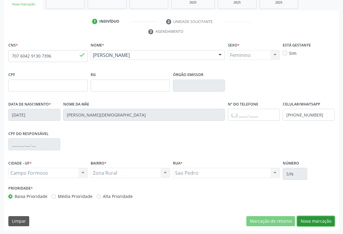
click at [308, 220] on button "Nova marcação" at bounding box center [316, 221] width 38 height 10
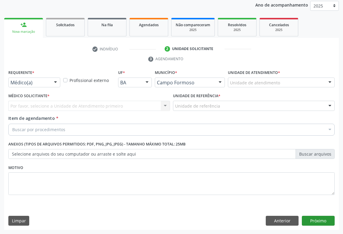
scroll to position [71, 0]
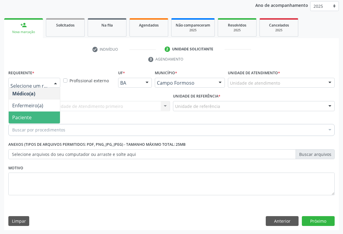
click at [30, 117] on span "Paciente" at bounding box center [21, 117] width 19 height 7
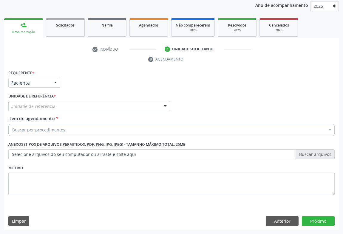
drag, startPoint x: 45, startPoint y: 106, endPoint x: 46, endPoint y: 116, distance: 9.9
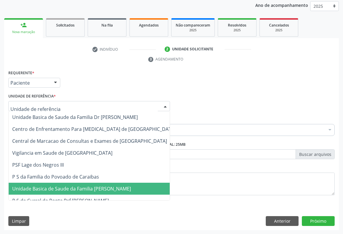
click at [45, 191] on span "Unidade Basica de Saude da Familia [PERSON_NAME]" at bounding box center [94, 189] width 171 height 12
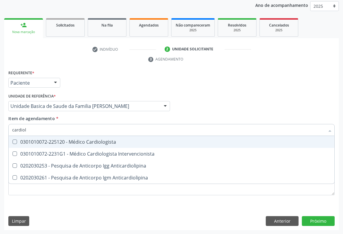
type input "cardiolo"
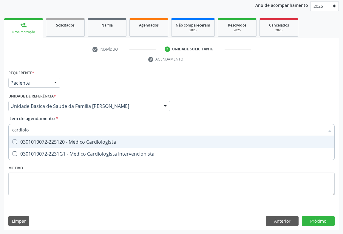
click at [48, 141] on div "0301010072-225120 - Médico Cardiologista" at bounding box center [171, 142] width 319 height 5
checkbox Cardiologista "true"
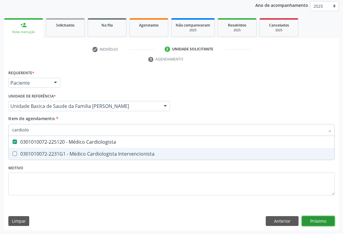
click at [321, 219] on div "Requerente * Paciente Médico(a) Enfermeiro(a) Paciente Nenhum resultado encontr…" at bounding box center [171, 150] width 335 height 162
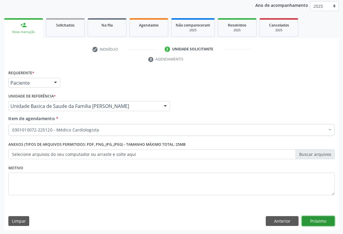
click at [318, 221] on button "Próximo" at bounding box center [318, 221] width 33 height 10
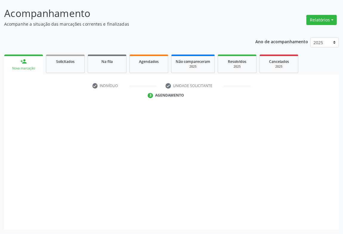
scroll to position [34, 0]
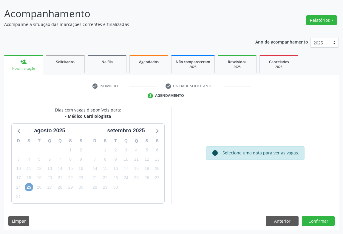
click at [29, 187] on span "25" at bounding box center [29, 187] width 8 height 8
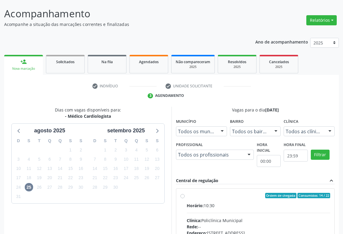
click at [185, 198] on input "Ordem de chegada Consumidos: 14 / 22 Horário: 10:30 Clínica: Policlínica Munici…" at bounding box center [183, 195] width 4 height 5
radio input "true"
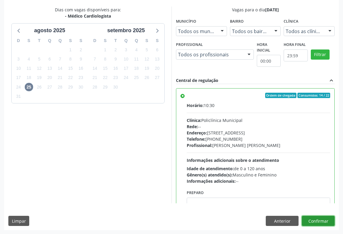
click at [320, 224] on button "Confirmar" at bounding box center [318, 221] width 33 height 10
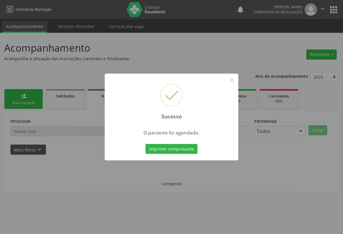
scroll to position [0, 0]
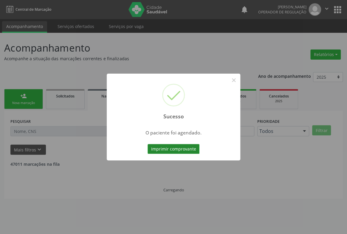
click at [168, 147] on button "Imprimir comprovante" at bounding box center [174, 149] width 52 height 10
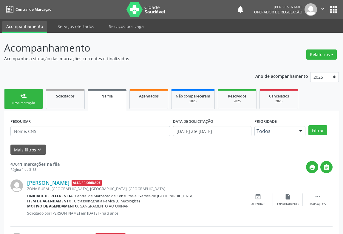
click at [27, 101] on div "Nova marcação" at bounding box center [24, 103] width 30 height 4
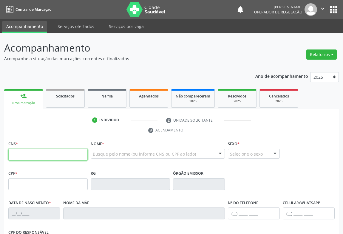
click at [34, 155] on input "text" at bounding box center [47, 155] width 79 height 12
type input "702 3091 1269 8111"
type input "0863947468"
type input "[DATE]"
type input "[PHONE_NUMBER]"
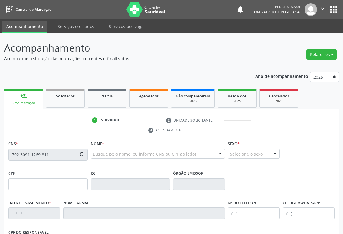
type input "[PHONE_NUMBER]"
type input "029.136.685-69"
type input "S/N"
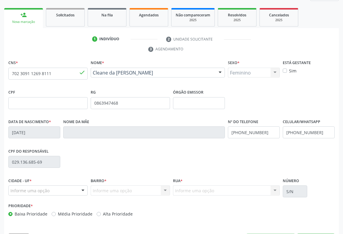
scroll to position [99, 0]
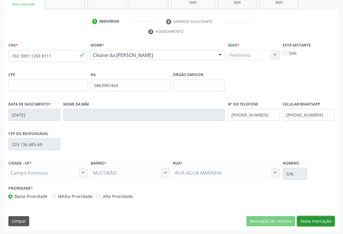
click at [313, 223] on button "Nova marcação" at bounding box center [316, 221] width 38 height 10
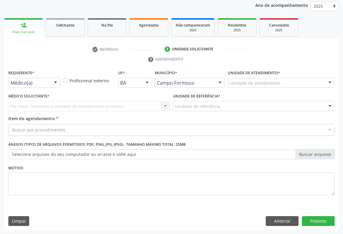
click at [54, 81] on div at bounding box center [55, 83] width 9 height 10
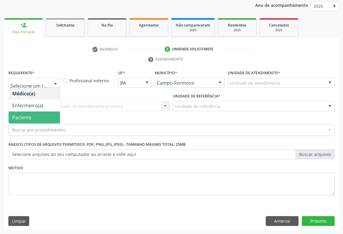
click at [20, 118] on span "Paciente" at bounding box center [21, 117] width 19 height 7
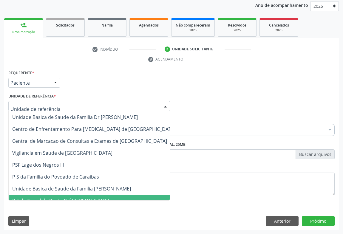
click at [55, 201] on div "Motivo" at bounding box center [171, 184] width 329 height 40
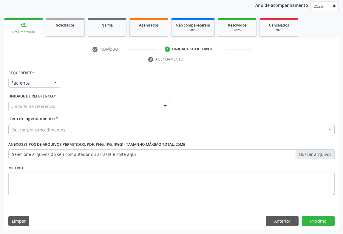
click at [60, 110] on div "Unidade de referência Unidade Basica de Saude da Familia Dr [PERSON_NAME] Centr…" at bounding box center [89, 106] width 162 height 10
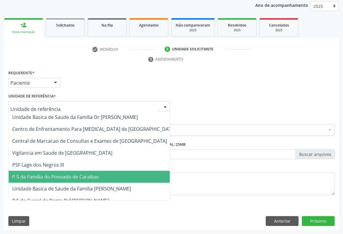
drag, startPoint x: 63, startPoint y: 174, endPoint x: 61, endPoint y: 161, distance: 13.2
click at [62, 174] on span "P S da Familia do Povoado de Caraibas" at bounding box center [55, 177] width 87 height 7
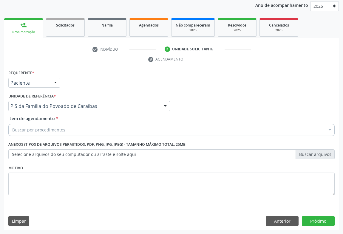
click at [61, 126] on div "Buscar por procedimentos" at bounding box center [171, 130] width 326 height 12
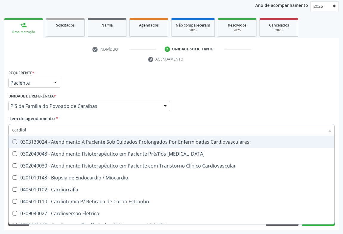
type input "cardiolo"
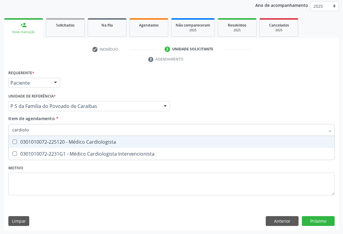
click at [63, 142] on div "0301010072-225120 - Médico Cardiologista" at bounding box center [171, 142] width 319 height 5
checkbox Cardiologista "true"
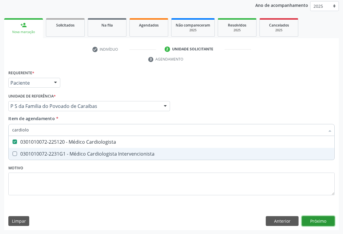
click at [319, 217] on div "Requerente * Paciente Médico(a) Enfermeiro(a) Paciente Nenhum resultado encontr…" at bounding box center [171, 150] width 335 height 162
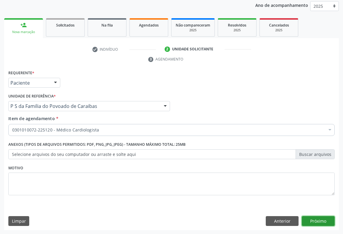
click at [304, 219] on button "Próximo" at bounding box center [318, 221] width 33 height 10
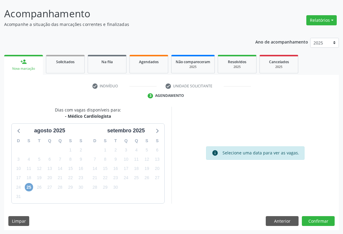
click at [30, 187] on span "25" at bounding box center [29, 187] width 8 height 8
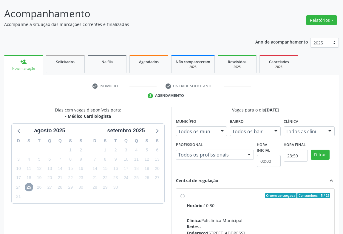
scroll to position [89, 0]
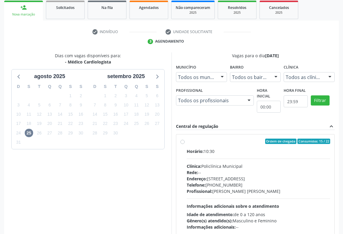
click at [217, 182] on div "Telefone: [PHONE_NUMBER]" at bounding box center [259, 185] width 144 height 6
click at [185, 144] on input "Ordem de chegada Consumidos: 15 / 22 Horário: 10:30 Clínica: Policlínica Munici…" at bounding box center [183, 141] width 4 height 5
radio input "true"
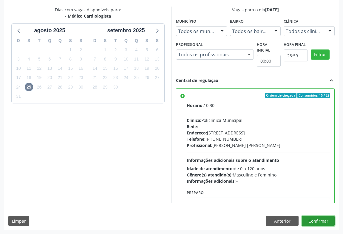
click at [317, 221] on button "Confirmar" at bounding box center [318, 221] width 33 height 10
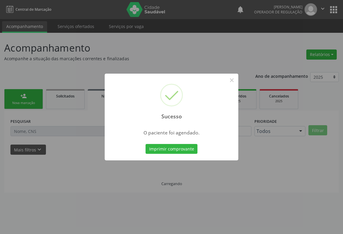
scroll to position [0, 0]
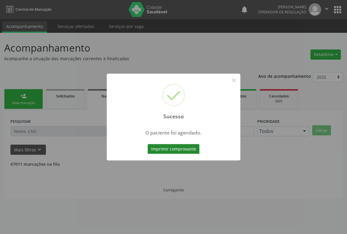
click at [173, 149] on button "Imprimir comprovante" at bounding box center [174, 149] width 52 height 10
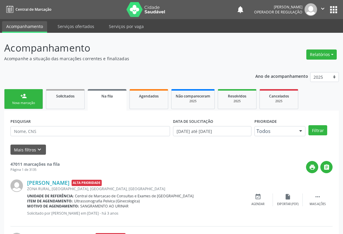
click at [21, 101] on div "Nova marcação" at bounding box center [24, 103] width 30 height 4
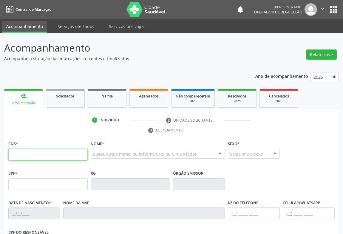
click at [59, 153] on input "text" at bounding box center [47, 155] width 79 height 12
type input "708 4077 5315 1769"
type input "0787565962"
type input "1[DATE]"
type input "[PHONE_NUMBER]"
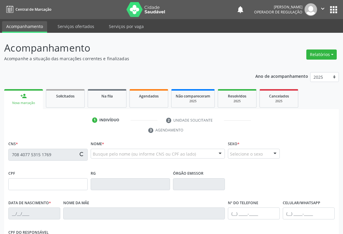
type input "[PHONE_NUMBER]"
type input "503.979.585-87"
type input "S/N"
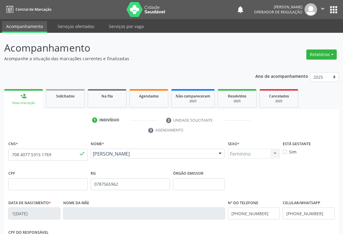
scroll to position [99, 0]
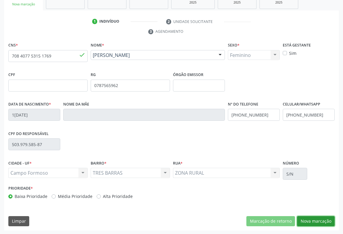
click at [304, 219] on button "Nova marcação" at bounding box center [316, 221] width 38 height 10
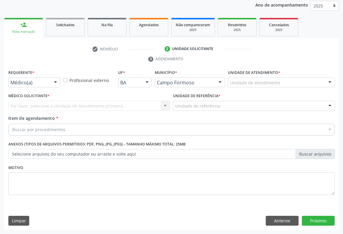
scroll to position [71, 0]
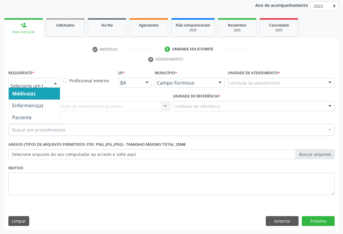
click at [51, 83] on div at bounding box center [55, 83] width 9 height 10
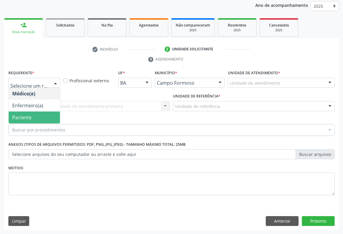
click at [42, 119] on span "Paciente" at bounding box center [34, 118] width 51 height 12
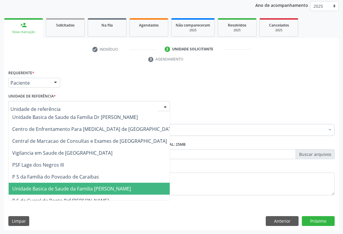
click at [58, 186] on span "Unidade Basica de Saude da Familia [PERSON_NAME]" at bounding box center [71, 189] width 119 height 7
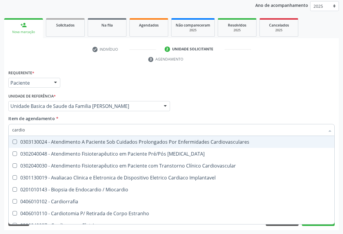
type input "cardiol"
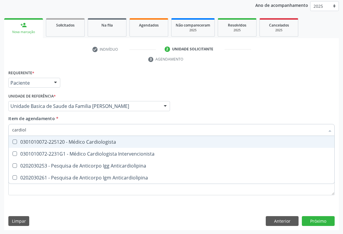
click at [61, 140] on div "0301010072-225120 - Médico Cardiologista" at bounding box center [171, 142] width 319 height 5
checkbox Cardiologista "true"
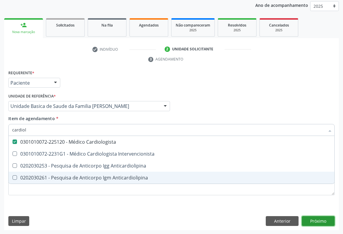
click at [315, 219] on div "Requerente * Paciente Médico(a) Enfermeiro(a) Paciente Nenhum resultado encontr…" at bounding box center [171, 150] width 335 height 162
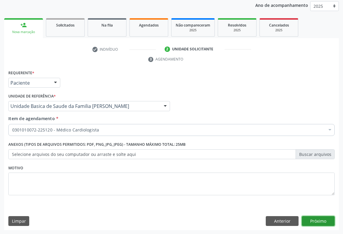
click at [322, 221] on button "Próximo" at bounding box center [318, 221] width 33 height 10
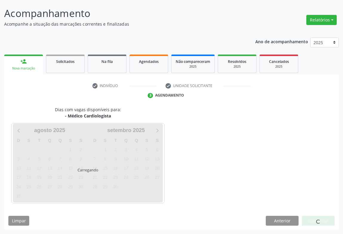
scroll to position [34, 0]
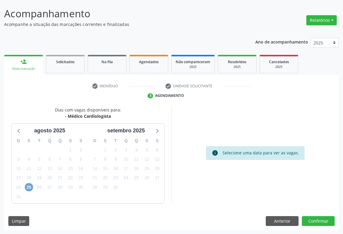
click at [30, 186] on span "25" at bounding box center [29, 187] width 8 height 8
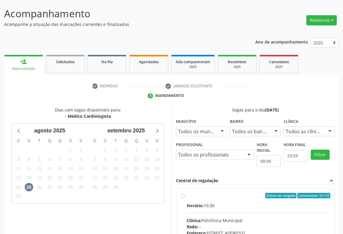
click at [185, 198] on input "Ordem de chegada Consumidos: 16 / 22 Horário: 10:30 Clínica: Policlínica Munici…" at bounding box center [183, 195] width 4 height 5
radio input "true"
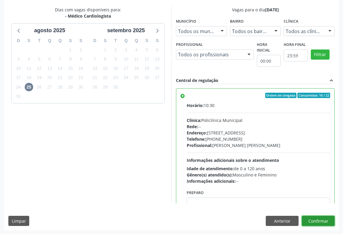
click at [309, 221] on button "Confirmar" at bounding box center [318, 221] width 33 height 10
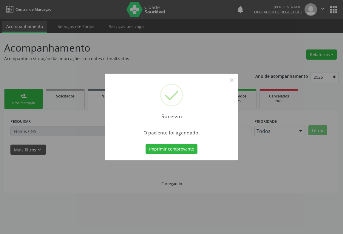
scroll to position [0, 0]
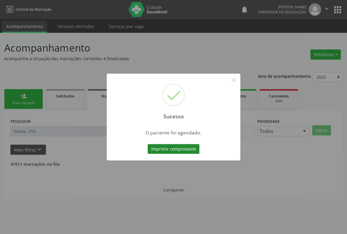
click at [183, 147] on button "Imprimir comprovante" at bounding box center [174, 149] width 52 height 10
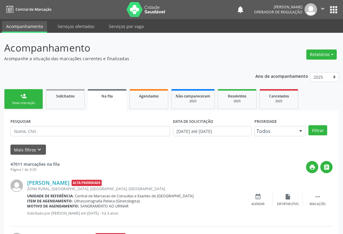
click at [33, 96] on link "person_add Nova marcação" at bounding box center [23, 99] width 39 height 20
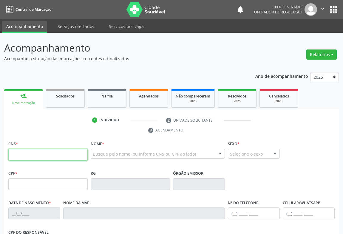
click at [45, 155] on input "text" at bounding box center [47, 155] width 79 height 12
type input "700 2004 2983 3523"
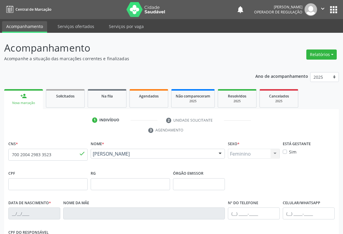
type input "0890923337"
type input "01[DATE]"
type input "832.506.205-30"
type input "S/N"
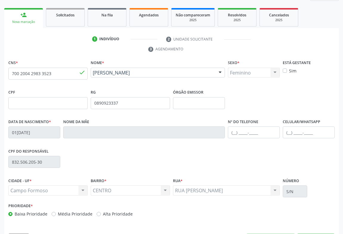
scroll to position [99, 0]
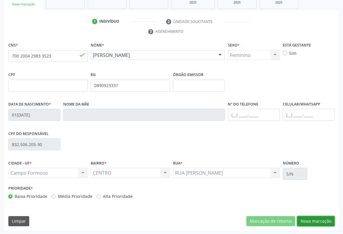
click at [328, 220] on button "Nova marcação" at bounding box center [316, 221] width 38 height 10
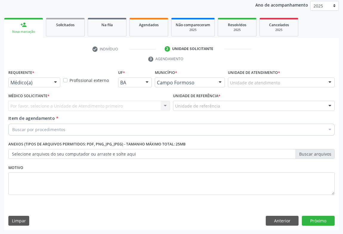
scroll to position [71, 0]
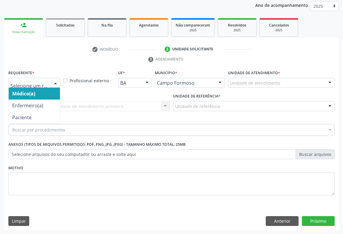
drag, startPoint x: 40, startPoint y: 83, endPoint x: 29, endPoint y: 95, distance: 16.7
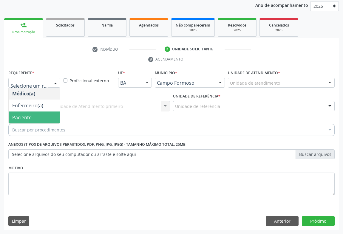
click at [28, 117] on span "Paciente" at bounding box center [21, 117] width 19 height 7
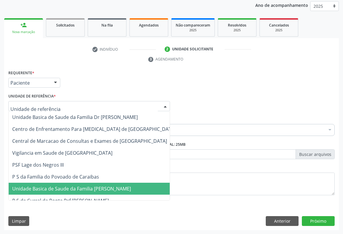
click at [66, 188] on span "Unidade Basica de Saude da Familia [PERSON_NAME]" at bounding box center [71, 189] width 119 height 7
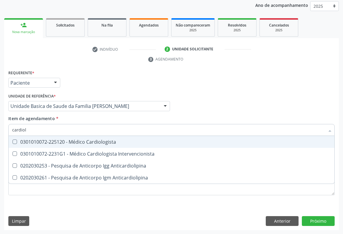
type input "cardiolo"
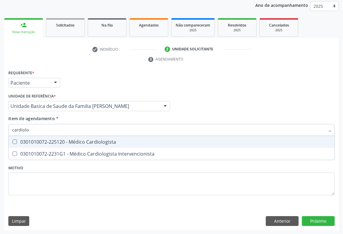
click at [50, 141] on div "0301010072-225120 - Médico Cardiologista" at bounding box center [171, 142] width 319 height 5
checkbox Cardiologista "true"
click at [317, 220] on div "Requerente * Paciente Médico(a) Enfermeiro(a) Paciente Nenhum resultado encontr…" at bounding box center [171, 150] width 335 height 162
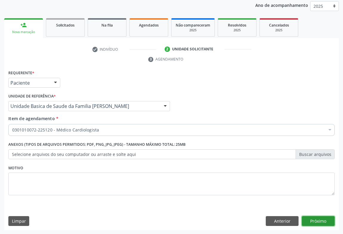
click at [319, 219] on button "Próximo" at bounding box center [318, 221] width 33 height 10
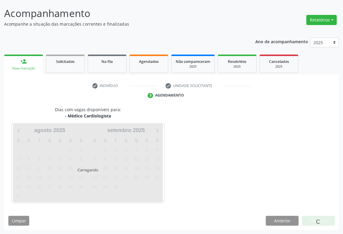
scroll to position [34, 0]
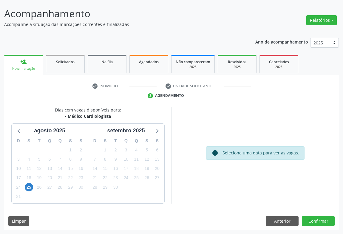
click at [23, 187] on div "24" at bounding box center [18, 187] width 10 height 9
click at [30, 186] on span "25" at bounding box center [29, 187] width 8 height 8
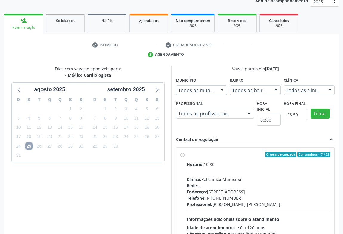
scroll to position [124, 0]
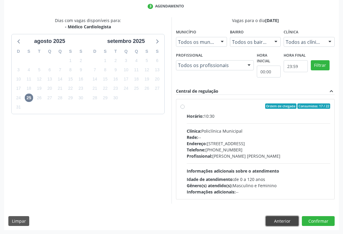
click at [275, 222] on button "Anterior" at bounding box center [282, 221] width 33 height 10
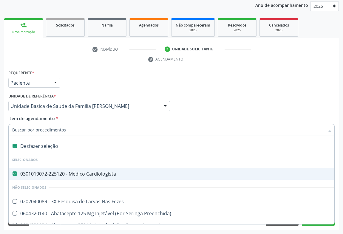
click at [46, 173] on div "0301010072-225120 - Médico Cardiologista" at bounding box center [244, 174] width 465 height 5
checkbox Cardiologista "false"
click at [46, 128] on input "Item de agendamento *" at bounding box center [168, 130] width 313 height 12
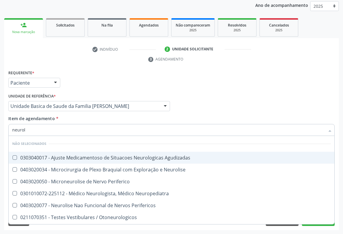
type input "neurolo"
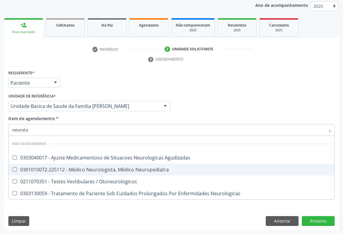
click at [81, 174] on span "0301010072-225112 - Médico Neurologista, Médico Neuropediatra" at bounding box center [172, 170] width 326 height 12
checkbox Neuropediatra "true"
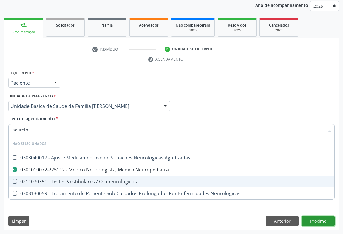
click at [316, 218] on div "Requerente * Paciente Médico(a) Enfermeiro(a) Paciente Nenhum resultado encontr…" at bounding box center [171, 150] width 335 height 162
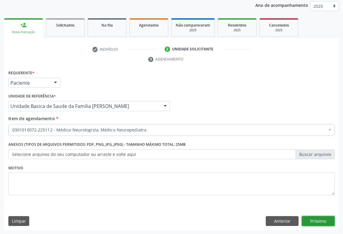
click at [320, 223] on button "Próximo" at bounding box center [318, 221] width 33 height 10
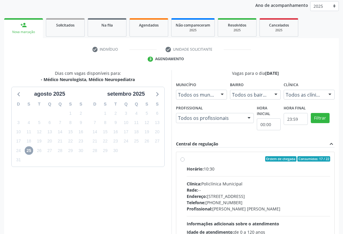
click at [29, 152] on span "25" at bounding box center [29, 151] width 8 height 8
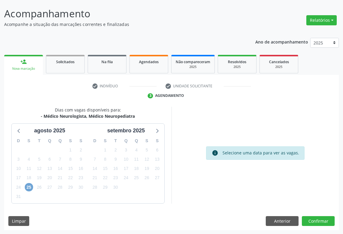
click at [30, 187] on span "25" at bounding box center [29, 187] width 8 height 8
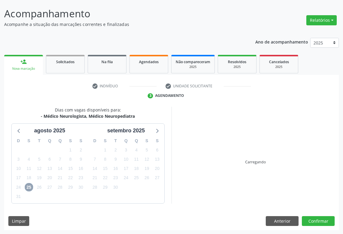
scroll to position [71, 0]
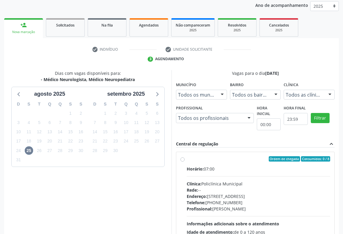
click at [233, 189] on div "Rede: --" at bounding box center [259, 190] width 144 height 6
click at [185, 162] on input "Ordem de chegada Consumidos: 0 / 8 Horário: 07:00 Clínica: Policlínica Municipa…" at bounding box center [183, 158] width 4 height 5
radio input "true"
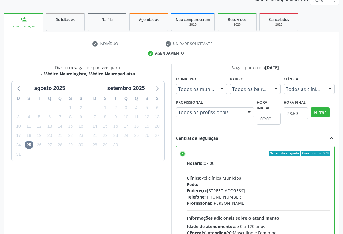
scroll to position [135, 0]
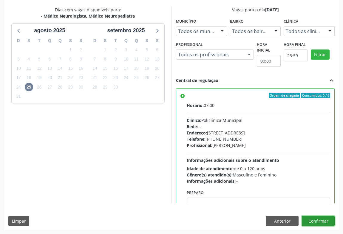
click at [318, 220] on button "Confirmar" at bounding box center [318, 221] width 33 height 10
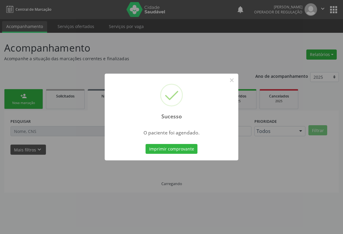
scroll to position [0, 0]
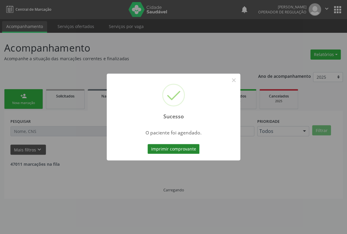
click at [183, 149] on button "Imprimir comprovante" at bounding box center [174, 149] width 52 height 10
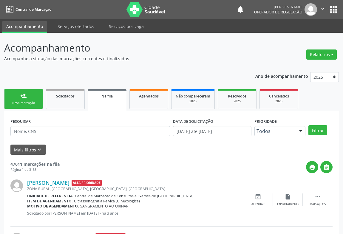
click at [21, 105] on div "Nova marcação" at bounding box center [24, 103] width 30 height 4
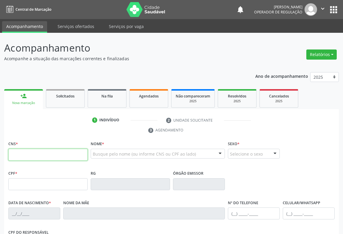
click at [24, 149] on input "text" at bounding box center [47, 155] width 79 height 12
type input "703 0048 3792 1972"
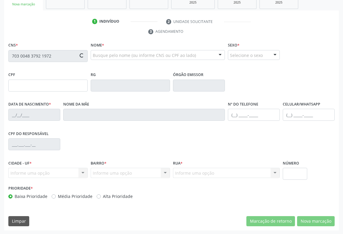
type input "03/02/1997"
type input "S/N"
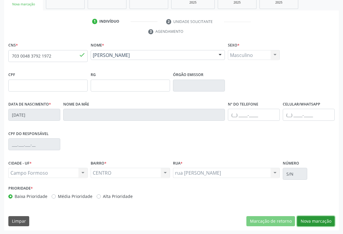
click at [312, 221] on button "Nova marcação" at bounding box center [316, 221] width 38 height 10
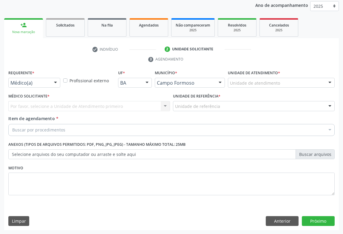
click at [30, 78] on div "Médico(a)" at bounding box center [34, 83] width 52 height 10
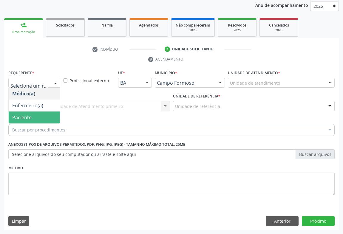
click at [27, 115] on span "Paciente" at bounding box center [21, 117] width 19 height 7
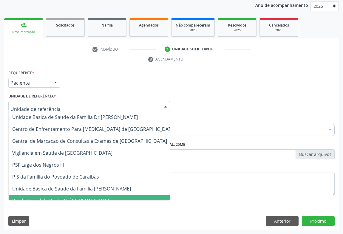
click at [60, 195] on span "P S de Curral da Ponta Psf [PERSON_NAME]" at bounding box center [94, 201] width 171 height 12
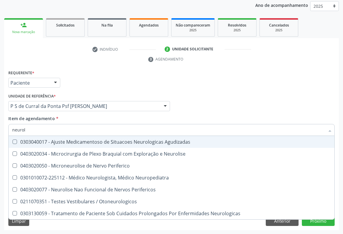
type input "neurolo"
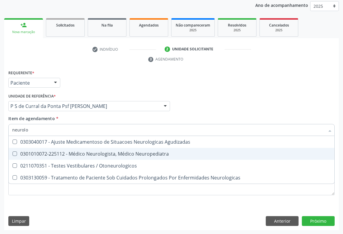
click at [75, 152] on div "0301010072-225112 - Médico Neurologista, Médico Neuropediatra" at bounding box center [171, 154] width 319 height 5
checkbox Neuropediatra "true"
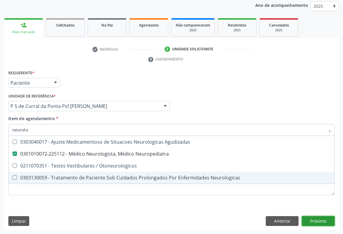
click at [321, 221] on div "Requerente * Paciente Médico(a) Enfermeiro(a) Paciente Nenhum resultado encontr…" at bounding box center [171, 150] width 335 height 162
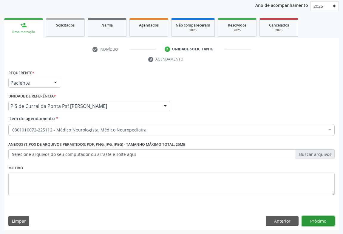
click at [317, 221] on button "Próximo" at bounding box center [318, 221] width 33 height 10
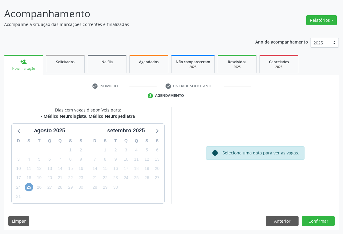
click at [27, 189] on span "25" at bounding box center [29, 187] width 8 height 8
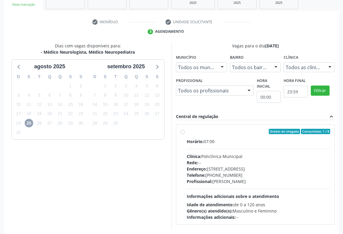
scroll to position [124, 0]
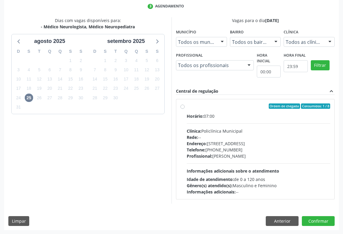
click at [247, 161] on div "Horário: 07:00 Clínica: Policlínica Municipal Rede: -- Endereço: Predio, nº 386…" at bounding box center [259, 154] width 144 height 82
click at [185, 109] on input "Ordem de chegada Consumidos: 1 / 8 Horário: 07:00 Clínica: Policlínica Municipa…" at bounding box center [183, 106] width 4 height 5
radio input "true"
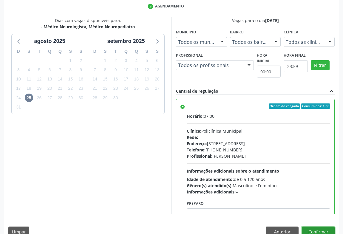
click at [310, 230] on button "Confirmar" at bounding box center [318, 232] width 33 height 10
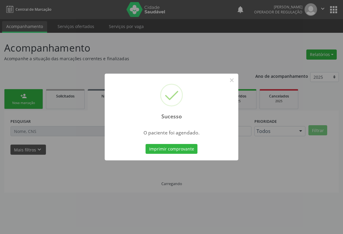
scroll to position [0, 0]
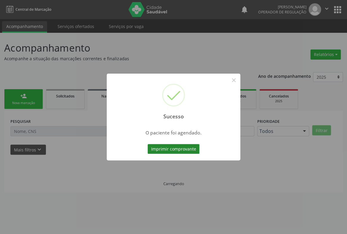
click at [171, 149] on button "Imprimir comprovante" at bounding box center [174, 149] width 52 height 10
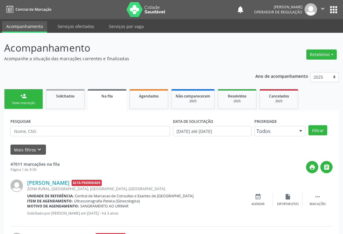
click at [23, 99] on link "person_add Nova marcação" at bounding box center [23, 99] width 39 height 20
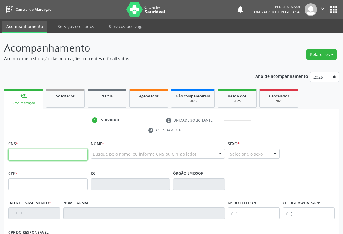
click at [22, 156] on input "text" at bounding box center [47, 155] width 79 height 12
type input "701 8062 4272 0073"
type input "14/09/1987"
type input "(74) 99118-4905"
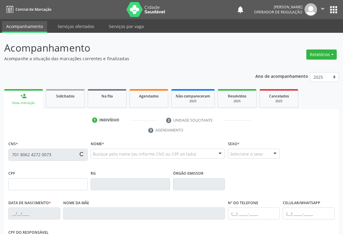
type input "S/N"
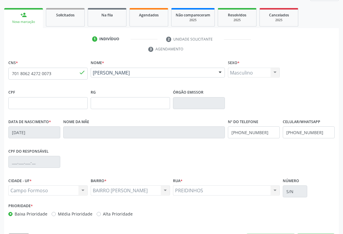
scroll to position [99, 0]
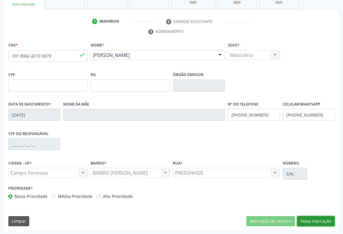
click at [310, 219] on button "Nova marcação" at bounding box center [316, 221] width 38 height 10
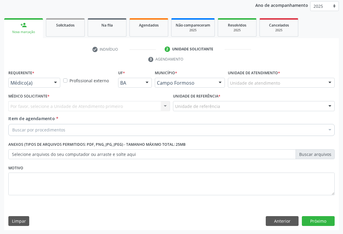
click at [51, 82] on div at bounding box center [55, 83] width 9 height 10
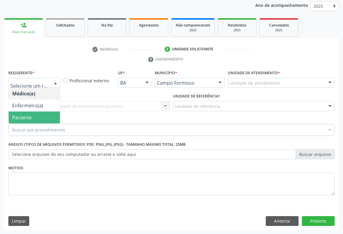
click at [30, 116] on span "Paciente" at bounding box center [21, 117] width 19 height 7
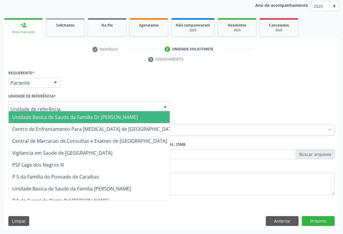
drag, startPoint x: 91, startPoint y: 107, endPoint x: 74, endPoint y: 142, distance: 39.0
click at [91, 108] on div at bounding box center [89, 106] width 162 height 10
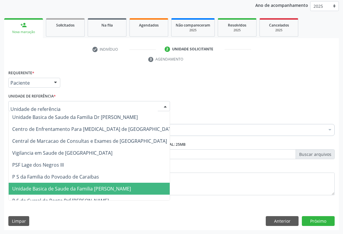
click at [77, 184] on span "Unidade Basica de Saude da Familia [PERSON_NAME]" at bounding box center [94, 189] width 171 height 12
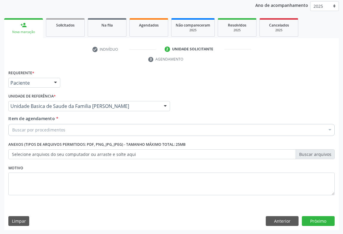
click at [81, 134] on div "Buscar por procedimentos" at bounding box center [171, 130] width 326 height 12
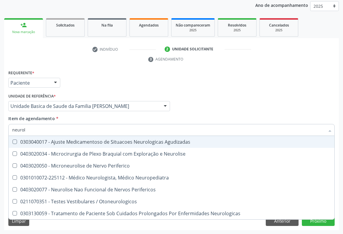
type input "neurolo"
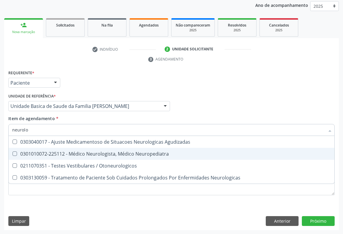
click at [101, 156] on span "0301010072-225112 - Médico Neurologista, Médico Neuropediatra" at bounding box center [172, 154] width 326 height 12
checkbox Neuropediatra "true"
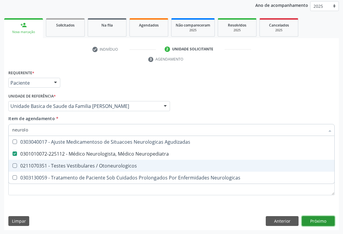
click at [324, 220] on div "Requerente * Paciente Médico(a) Enfermeiro(a) Paciente Nenhum resultado encontr…" at bounding box center [171, 150] width 335 height 162
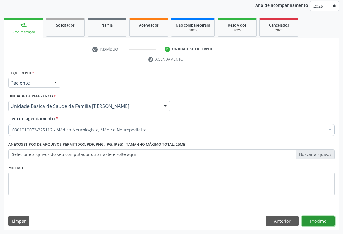
click at [317, 221] on button "Próximo" at bounding box center [318, 221] width 33 height 10
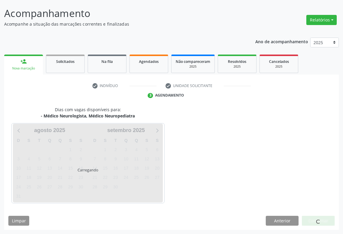
scroll to position [34, 0]
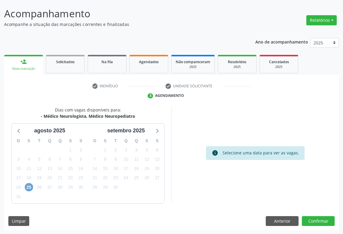
click at [29, 189] on span "25" at bounding box center [29, 187] width 8 height 8
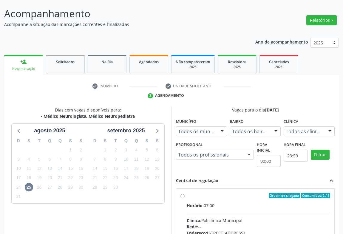
click at [218, 208] on div "Horário: 07:00" at bounding box center [259, 206] width 144 height 6
click at [185, 198] on input "Ordem de chegada Consumidos: 2 / 8 Horário: 07:00 Clínica: Policlínica Municipa…" at bounding box center [183, 195] width 4 height 5
radio input "true"
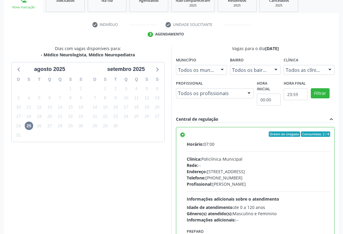
scroll to position [135, 0]
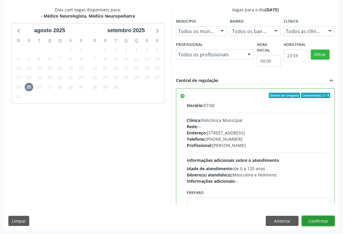
click at [319, 219] on button "Confirmar" at bounding box center [318, 221] width 33 height 10
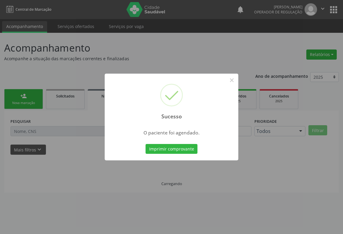
scroll to position [0, 0]
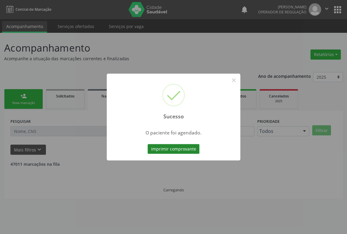
click at [185, 147] on button "Imprimir comprovante" at bounding box center [174, 149] width 52 height 10
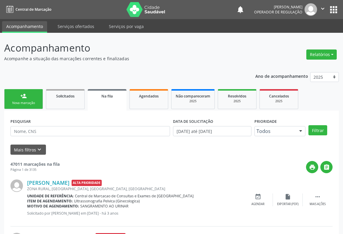
click at [26, 105] on div "Sucesso × O paciente foi agendado. Imprimir comprovante Cancel" at bounding box center [171, 117] width 343 height 234
click at [24, 134] on input "text" at bounding box center [90, 131] width 160 height 10
type input "7"
click at [18, 100] on link "person_add Nova marcação" at bounding box center [23, 99] width 39 height 20
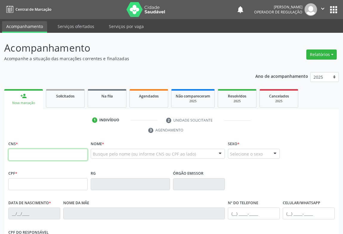
click at [26, 158] on input "text" at bounding box center [47, 155] width 79 height 12
type input "707 0028 5286 3830"
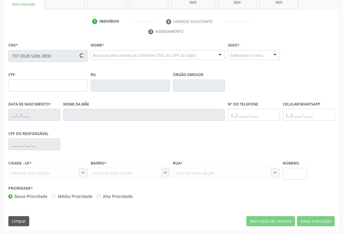
type input "1117221440"
type input "07/01/1978"
type input "(74) 99125-5710"
type input "397.026.168-67"
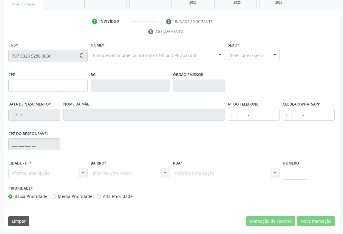
type input "S/N"
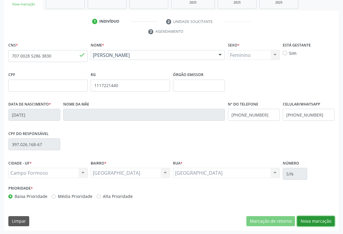
click at [315, 217] on button "Nova marcação" at bounding box center [316, 221] width 38 height 10
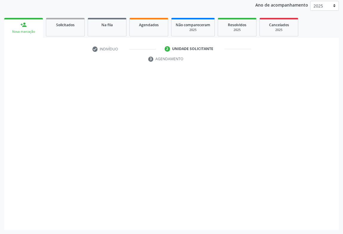
scroll to position [71, 0]
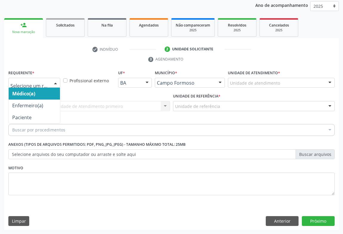
click at [55, 82] on div at bounding box center [55, 83] width 9 height 10
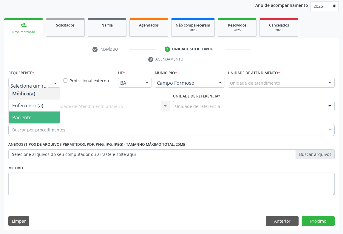
click at [19, 116] on span "Paciente" at bounding box center [21, 117] width 19 height 7
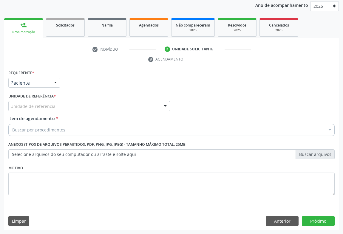
click at [77, 107] on div "Unidade de referência" at bounding box center [89, 106] width 162 height 10
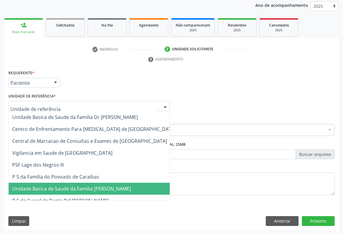
click at [76, 189] on span "Unidade Basica de Saude da Familia [PERSON_NAME]" at bounding box center [71, 189] width 119 height 7
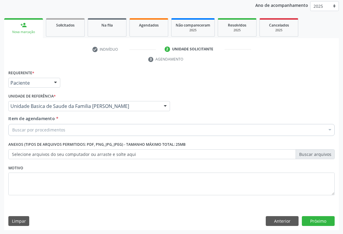
click at [70, 132] on div "Buscar por procedimentos" at bounding box center [171, 130] width 326 height 12
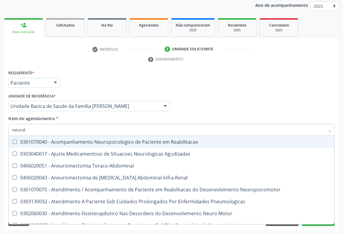
type input "neurolo"
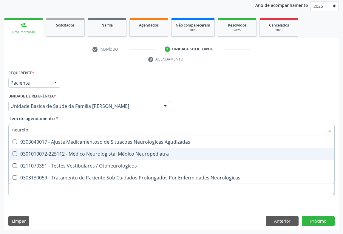
click at [95, 155] on div "0301010072-225112 - Médico Neurologista, Médico Neuropediatra" at bounding box center [171, 154] width 319 height 5
checkbox Neuropediatra "true"
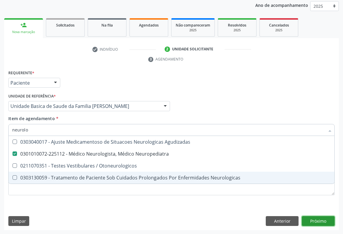
click at [314, 217] on div "Requerente * Paciente Médico(a) Enfermeiro(a) Paciente Nenhum resultado encontr…" at bounding box center [171, 150] width 335 height 162
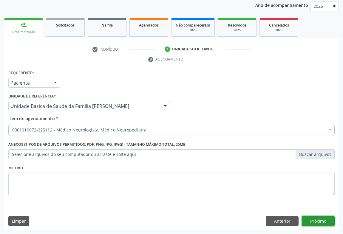
click at [314, 221] on button "Próximo" at bounding box center [318, 221] width 33 height 10
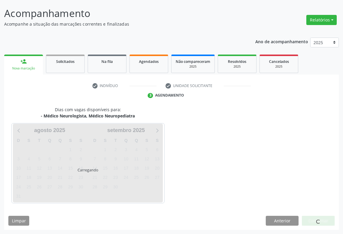
scroll to position [34, 0]
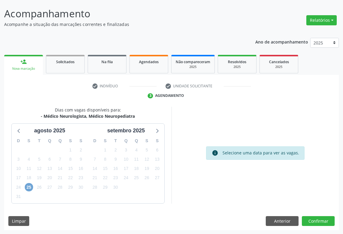
click at [28, 187] on span "25" at bounding box center [29, 187] width 8 height 8
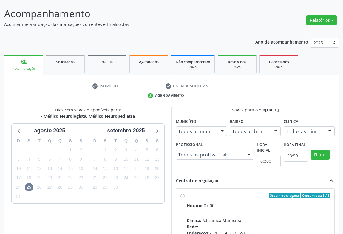
click at [185, 198] on input "Ordem de chegada Consumidos: 3 / 8 Horário: 07:00 Clínica: Policlínica Municipa…" at bounding box center [183, 195] width 4 height 5
radio input "true"
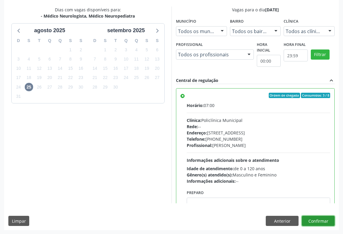
click at [318, 222] on button "Confirmar" at bounding box center [318, 221] width 33 height 10
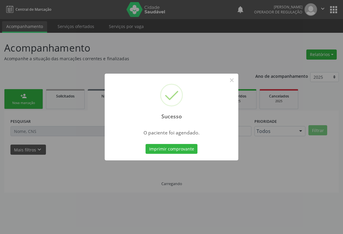
scroll to position [0, 0]
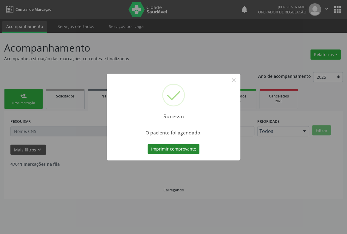
click at [167, 149] on button "Imprimir comprovante" at bounding box center [174, 149] width 52 height 10
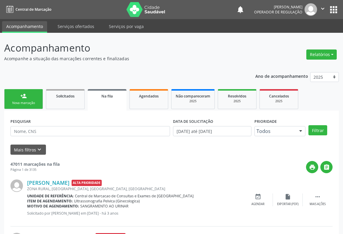
click at [21, 98] on div "person_add" at bounding box center [23, 96] width 7 height 7
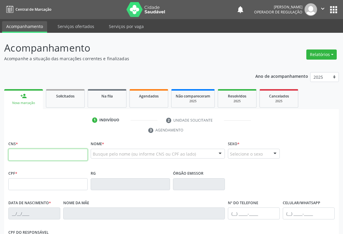
click at [25, 151] on input "text" at bounding box center [47, 155] width 79 height 12
type input "708 5015 0782 0580"
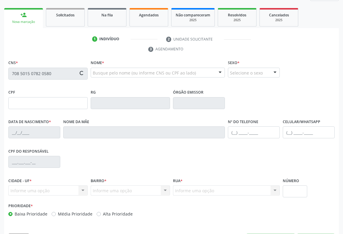
type input "30567713735"
type input "27/01/2013"
type input "(74) 99135-9599"
type input "S/N"
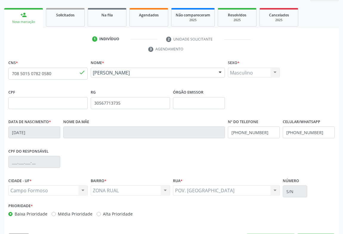
scroll to position [99, 0]
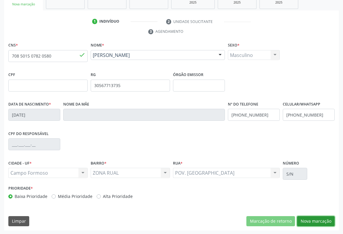
click at [307, 220] on button "Nova marcação" at bounding box center [316, 221] width 38 height 10
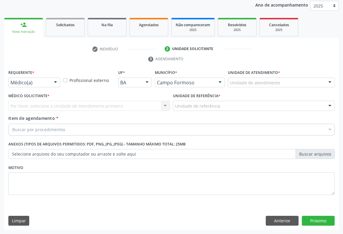
scroll to position [71, 0]
click at [48, 81] on div "Médico(a)" at bounding box center [34, 83] width 52 height 10
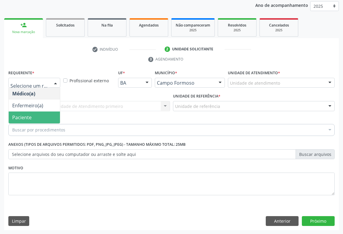
click at [37, 116] on span "Paciente" at bounding box center [34, 118] width 51 height 12
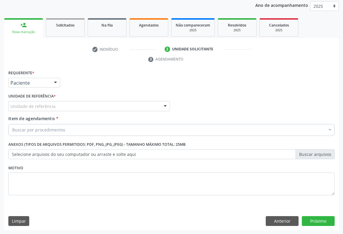
click at [70, 106] on div "Unidade de referência" at bounding box center [89, 106] width 162 height 10
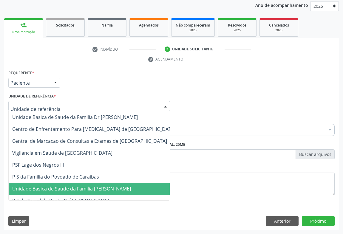
click at [71, 192] on span "Unidade Basica de Saude da Familia [PERSON_NAME]" at bounding box center [94, 189] width 171 height 12
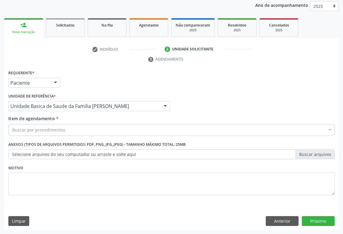
click at [59, 133] on div "Buscar por procedimentos" at bounding box center [171, 130] width 326 height 12
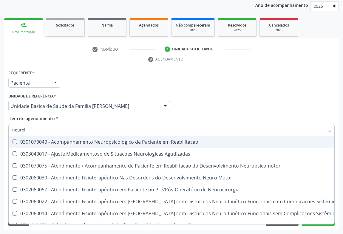
type input "neurolo"
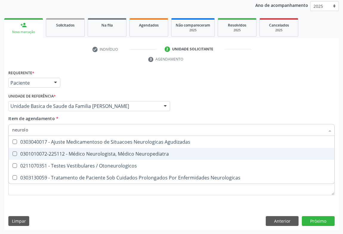
click at [91, 155] on div "0301010072-225112 - Médico Neurologista, Médico Neuropediatra" at bounding box center [171, 154] width 319 height 5
checkbox Neuropediatra "true"
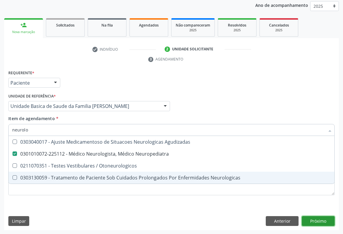
click at [320, 224] on div "Requerente * Paciente Médico(a) Enfermeiro(a) Paciente Nenhum resultado encontr…" at bounding box center [171, 150] width 335 height 162
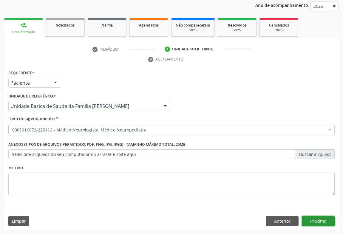
click at [316, 220] on button "Próximo" at bounding box center [318, 221] width 33 height 10
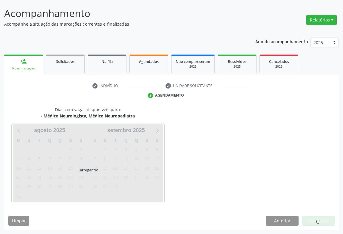
scroll to position [34, 0]
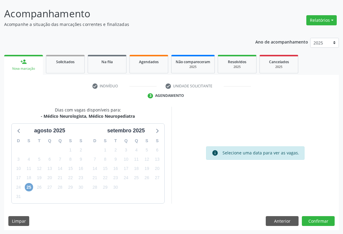
click at [25, 185] on span "25" at bounding box center [29, 187] width 8 height 8
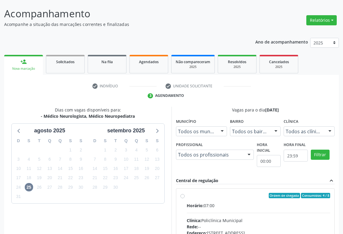
click at [233, 218] on div "Clínica: Policlínica Municipal" at bounding box center [259, 221] width 144 height 6
click at [185, 198] on input "Ordem de chegada Consumidos: 4 / 8 Horário: 07:00 Clínica: Policlínica Municipa…" at bounding box center [183, 195] width 4 height 5
radio input "true"
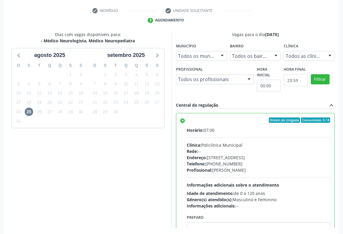
scroll to position [135, 0]
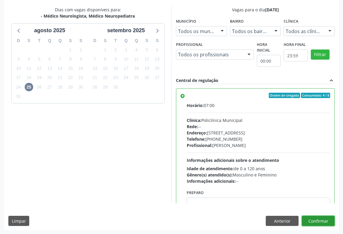
click at [322, 220] on button "Confirmar" at bounding box center [318, 221] width 33 height 10
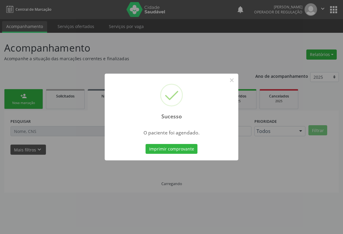
scroll to position [0, 0]
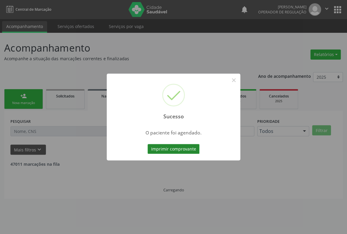
click at [183, 151] on button "Imprimir comprovante" at bounding box center [174, 149] width 52 height 10
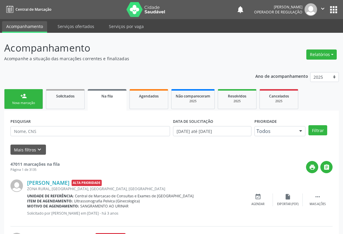
click at [22, 102] on div "Nova marcação" at bounding box center [24, 103] width 30 height 4
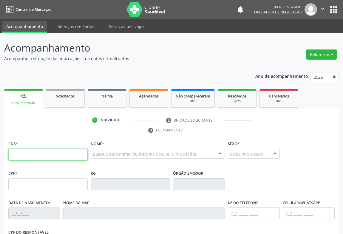
click at [30, 155] on input "text" at bounding box center [47, 155] width 79 height 12
type input "706 4011 6024 1082"
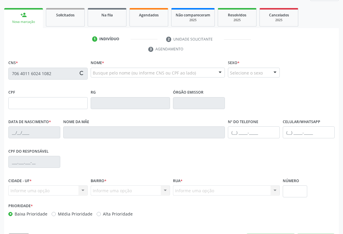
type input "0149315325"
type input "06/04/1953"
type input "(74) 99119-0468"
type input "S/N"
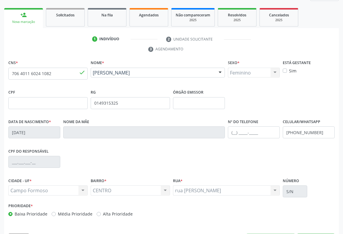
scroll to position [99, 0]
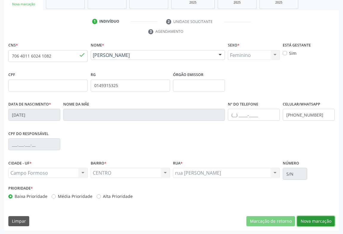
click at [308, 220] on button "Nova marcação" at bounding box center [316, 221] width 38 height 10
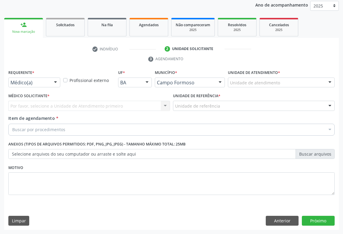
scroll to position [71, 0]
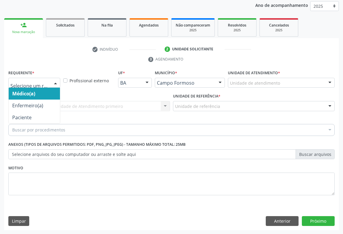
click at [36, 86] on div at bounding box center [34, 83] width 52 height 10
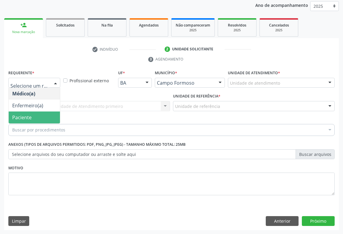
click at [27, 121] on span "Paciente" at bounding box center [34, 118] width 51 height 12
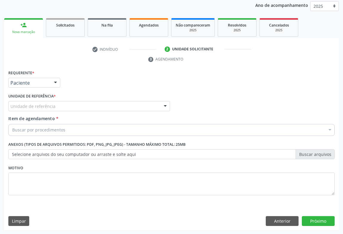
click at [59, 105] on div "Unidade de referência" at bounding box center [89, 106] width 162 height 10
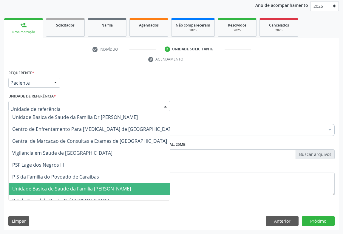
drag, startPoint x: 54, startPoint y: 188, endPoint x: 48, endPoint y: 180, distance: 9.7
click at [54, 188] on span "Unidade Basica de Saude da Familia [PERSON_NAME]" at bounding box center [71, 189] width 119 height 7
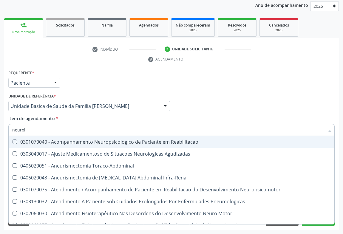
type input "neurolo"
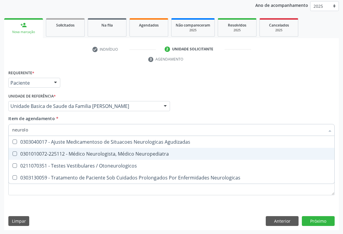
click at [85, 157] on span "0301010072-225112 - Médico Neurologista, Médico Neuropediatra" at bounding box center [172, 154] width 326 height 12
checkbox Neuropediatra "true"
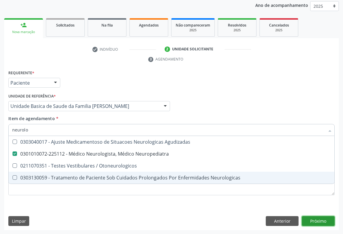
click at [329, 220] on div "Requerente * Paciente Médico(a) Enfermeiro(a) Paciente Nenhum resultado encontr…" at bounding box center [171, 150] width 335 height 162
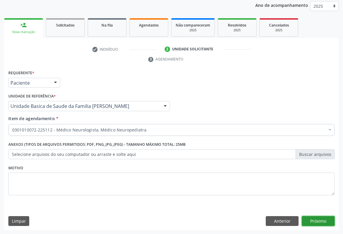
click at [309, 218] on button "Próximo" at bounding box center [318, 221] width 33 height 10
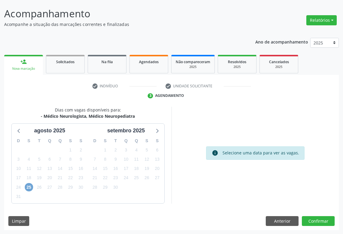
click at [30, 188] on span "25" at bounding box center [29, 187] width 8 height 8
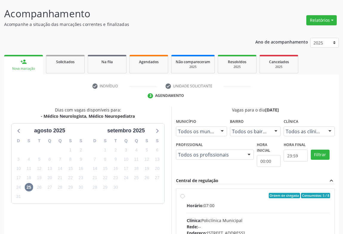
click at [206, 207] on div "Horário: 07:00" at bounding box center [259, 206] width 144 height 6
click at [185, 198] on input "Ordem de chegada Consumidos: 5 / 8 Horário: 07:00 Clínica: Policlínica Municipa…" at bounding box center [183, 195] width 4 height 5
radio input "true"
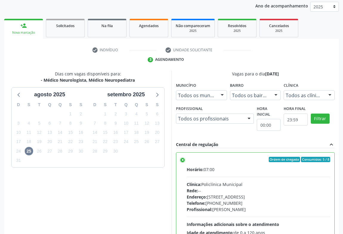
scroll to position [135, 0]
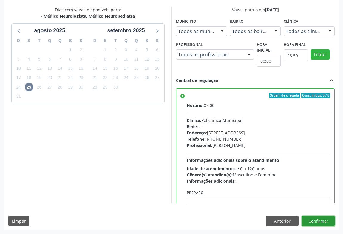
click at [315, 222] on button "Confirmar" at bounding box center [318, 221] width 33 height 10
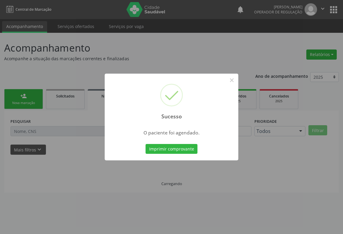
scroll to position [0, 0]
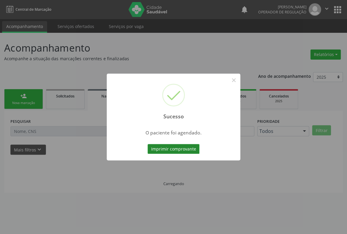
click at [187, 151] on button "Imprimir comprovante" at bounding box center [174, 149] width 52 height 10
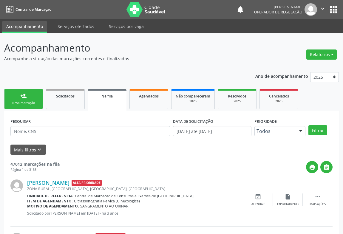
click at [24, 103] on div "Nova marcação" at bounding box center [24, 103] width 30 height 4
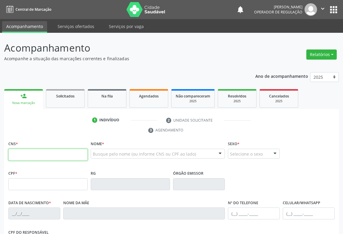
click at [25, 152] on input "text" at bounding box center [47, 155] width 79 height 12
type input "709 0028 6235 5311"
type input "14399161577"
type input "06/03/1987"
type input "(74) 99959-6926"
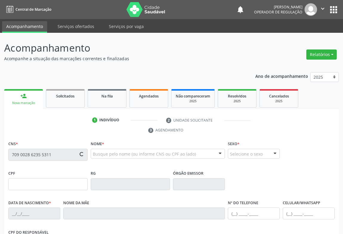
type input "(74) 99959-6926"
type input "S/N"
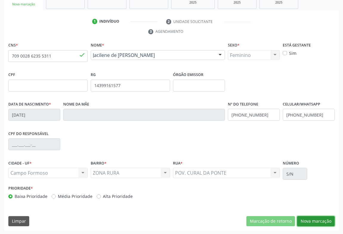
click at [310, 220] on button "Nova marcação" at bounding box center [316, 221] width 38 height 10
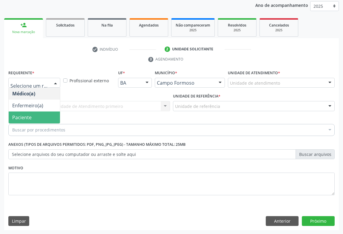
click at [36, 114] on span "Paciente" at bounding box center [34, 118] width 51 height 12
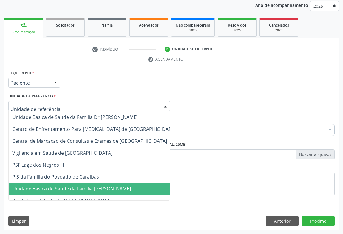
click at [70, 186] on span "Unidade Basica de Saude da Familia [PERSON_NAME]" at bounding box center [71, 189] width 119 height 7
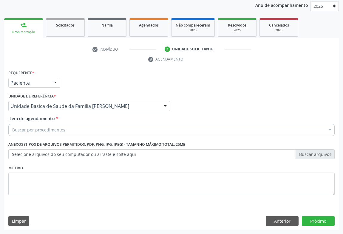
click at [64, 129] on div "Buscar por procedimentos" at bounding box center [171, 130] width 326 height 12
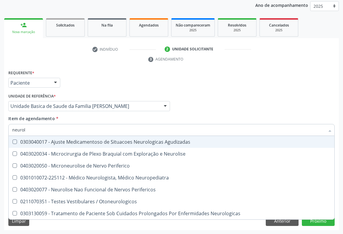
type input "neurolo"
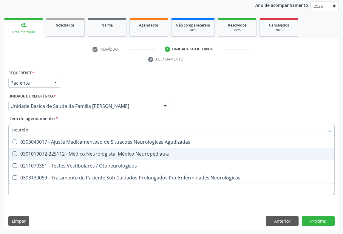
click at [79, 152] on div "0301010072-225112 - Médico Neurologista, Médico Neuropediatra" at bounding box center [171, 154] width 319 height 5
checkbox Neuropediatra "true"
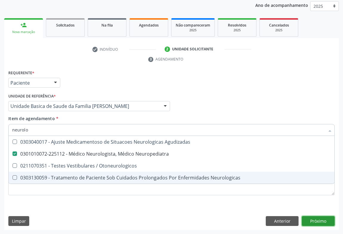
click at [314, 219] on div "Requerente * Paciente Médico(a) Enfermeiro(a) Paciente Nenhum resultado encontr…" at bounding box center [171, 150] width 335 height 162
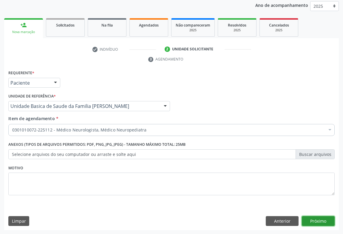
click at [314, 221] on button "Próximo" at bounding box center [318, 221] width 33 height 10
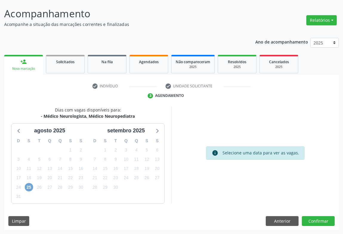
click at [28, 185] on span "25" at bounding box center [29, 187] width 8 height 8
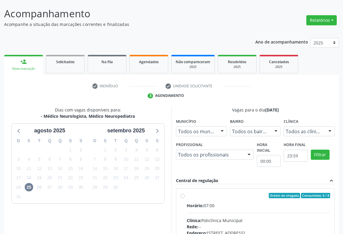
click at [223, 208] on div "Horário: 07:00" at bounding box center [259, 206] width 144 height 6
click at [185, 198] on input "Ordem de chegada Consumidos: 6 / 8 Horário: 07:00 Clínica: Policlínica Municipa…" at bounding box center [183, 195] width 4 height 5
radio input "true"
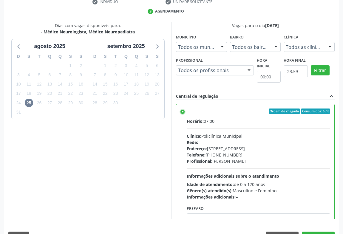
scroll to position [135, 0]
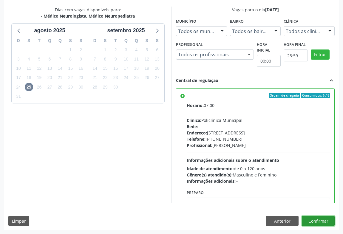
click at [314, 223] on button "Confirmar" at bounding box center [318, 221] width 33 height 10
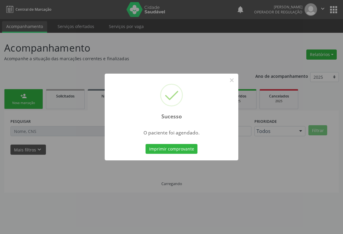
scroll to position [0, 0]
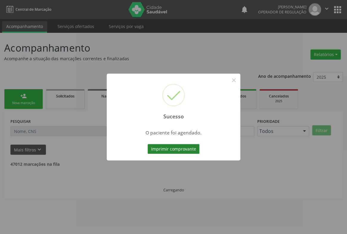
click at [183, 150] on button "Imprimir comprovante" at bounding box center [174, 149] width 52 height 10
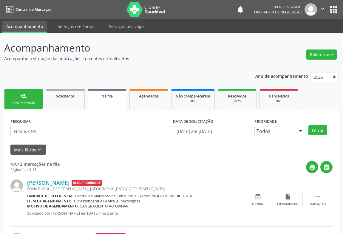
drag, startPoint x: 324, startPoint y: 8, endPoint x: 309, endPoint y: 22, distance: 20.7
click at [322, 8] on icon "" at bounding box center [323, 8] width 7 height 7
click at [294, 38] on link "Sair" at bounding box center [307, 36] width 41 height 8
